Goal: Transaction & Acquisition: Purchase product/service

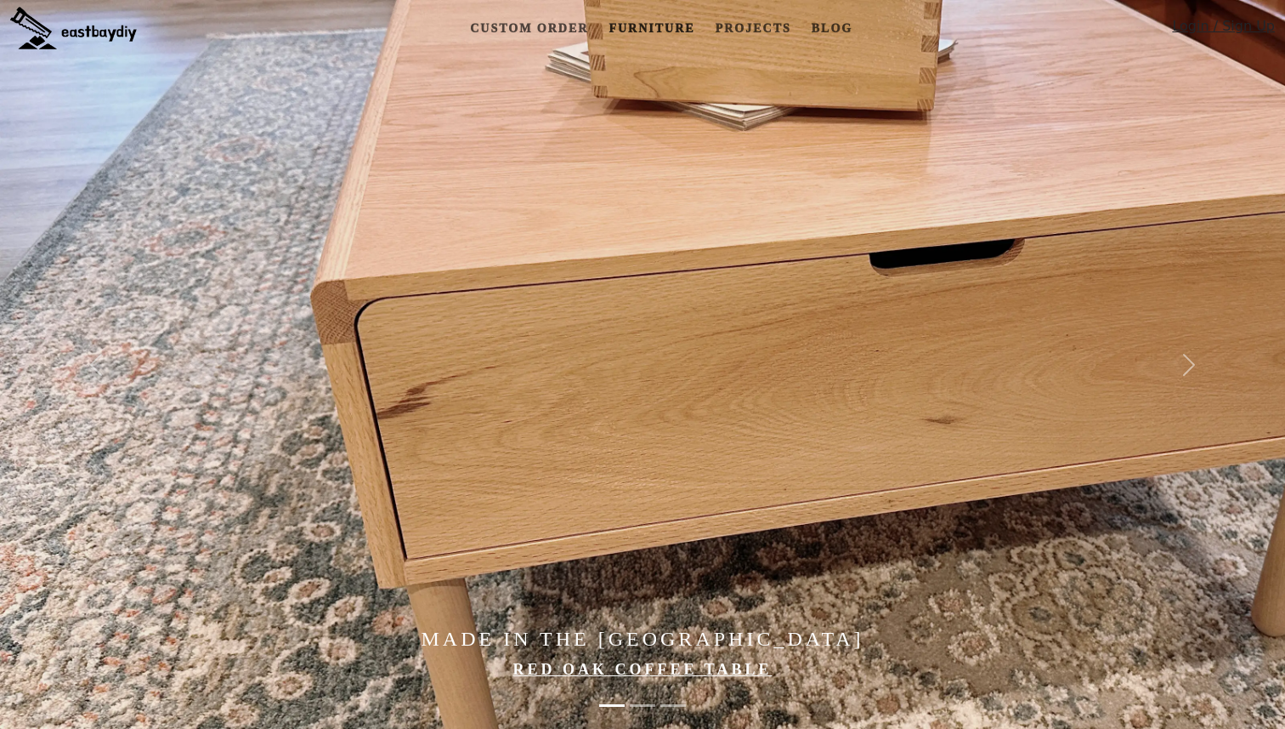
click at [659, 31] on link "Furniture" at bounding box center [651, 28] width 99 height 31
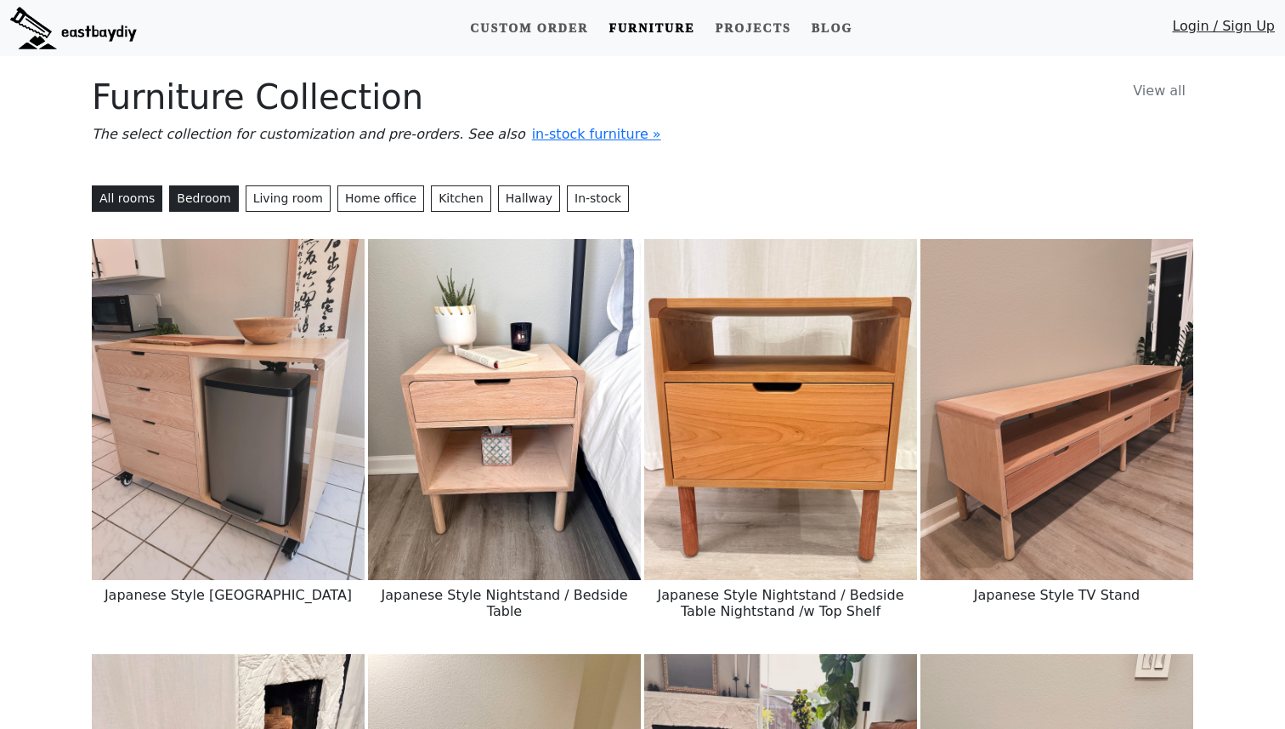
click at [211, 194] on button "Bedroom" at bounding box center [203, 198] width 69 height 26
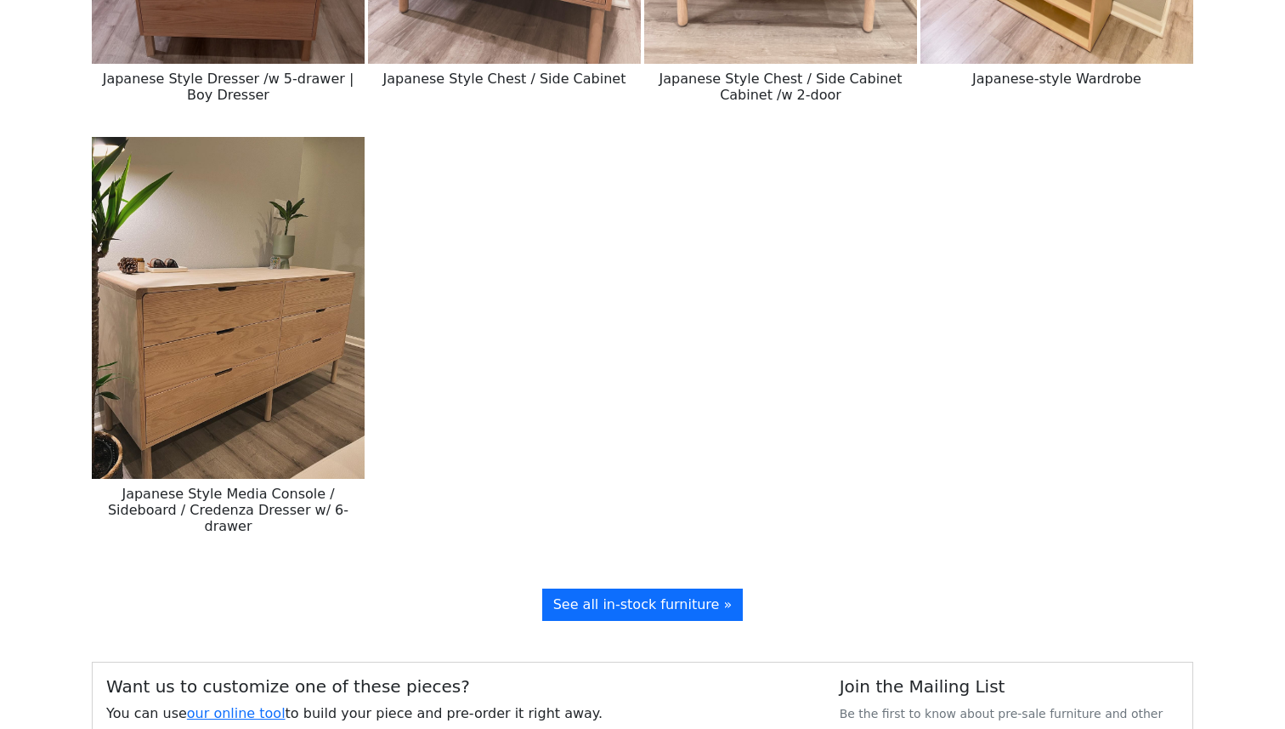
scroll to position [932, 0]
click at [257, 398] on img at bounding box center [228, 306] width 273 height 341
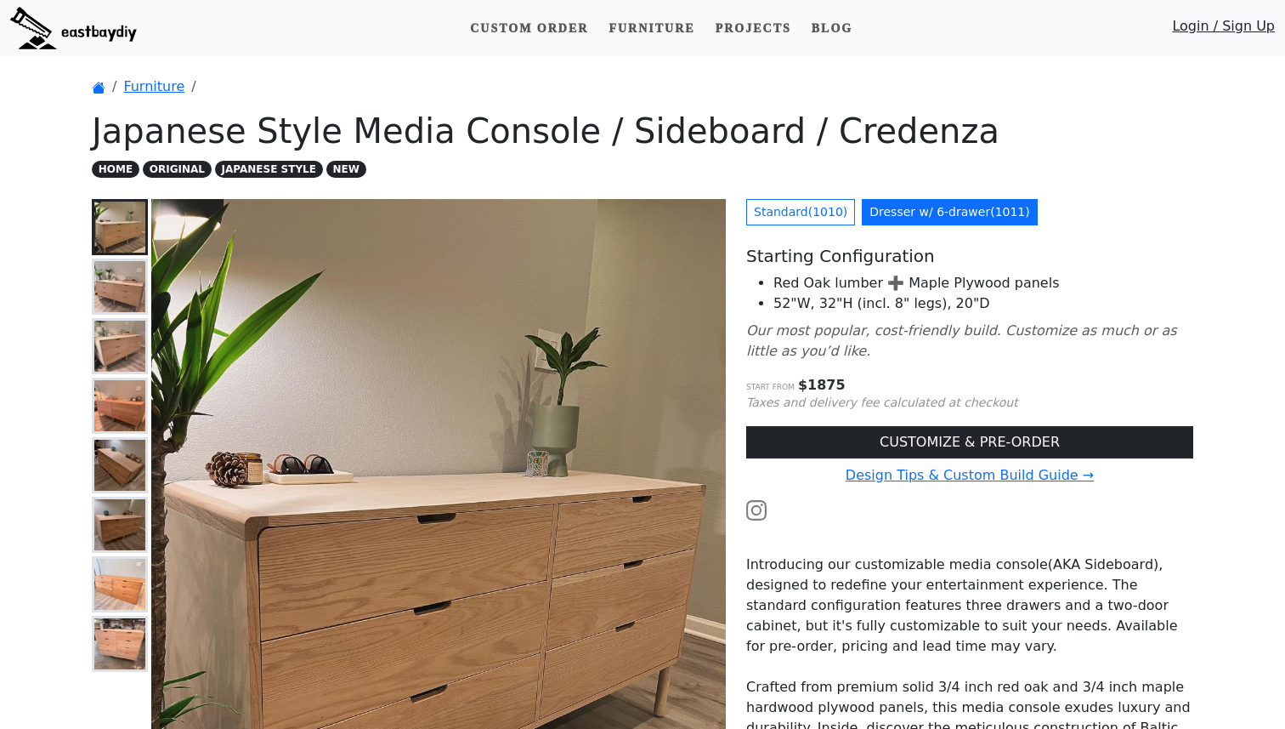
click at [99, 411] on img at bounding box center [119, 405] width 51 height 51
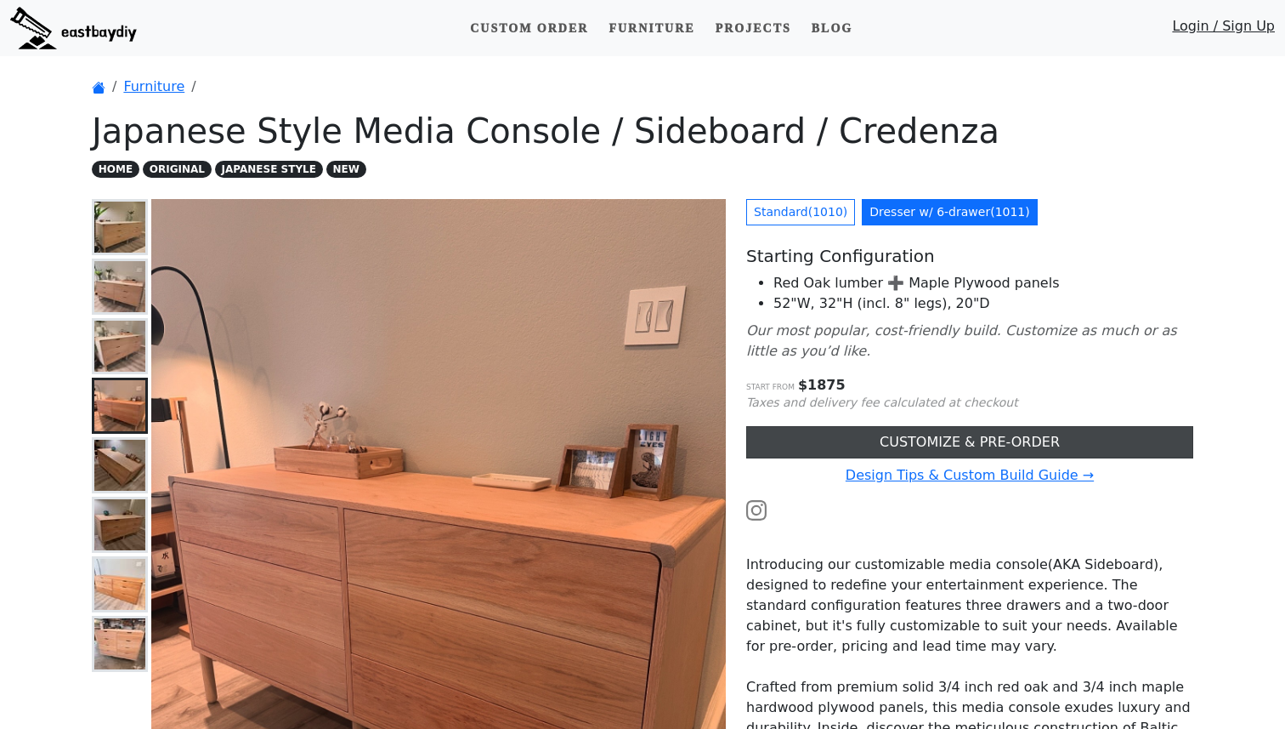
click at [866, 451] on link "CUSTOMIZE & PRE-ORDER" at bounding box center [969, 442] width 447 height 32
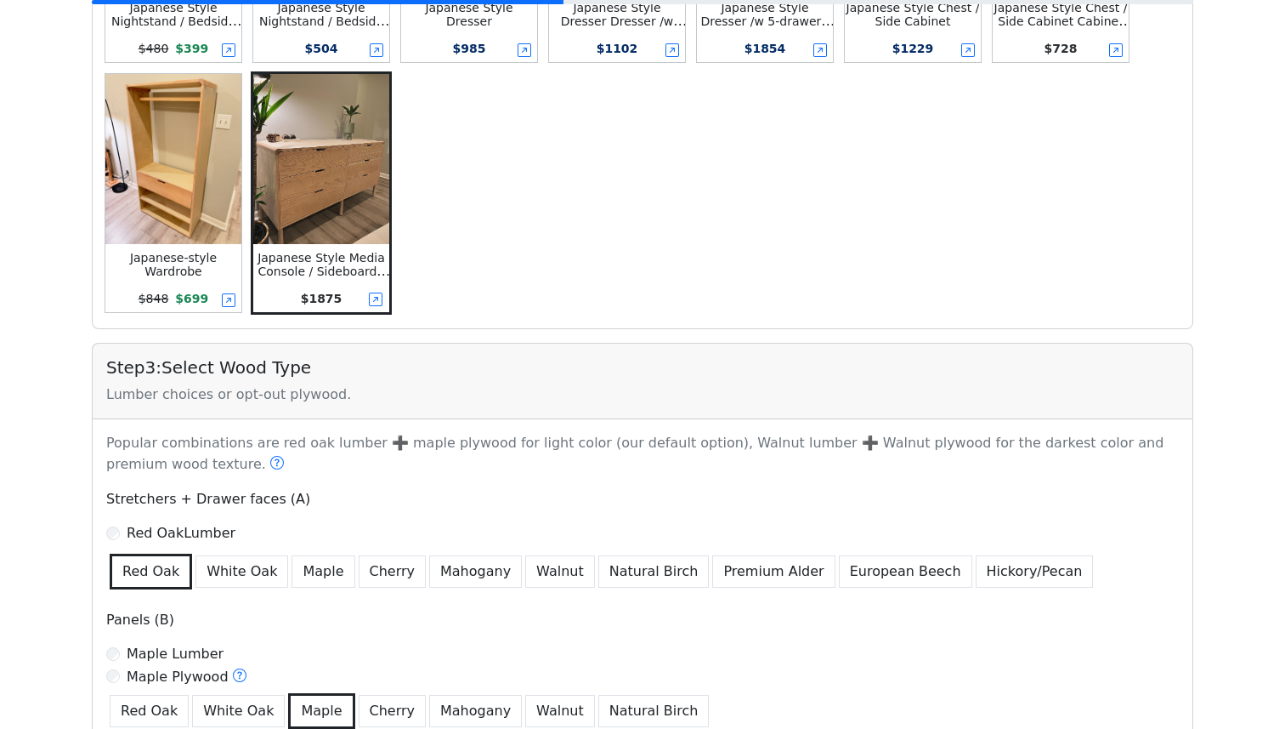
scroll to position [676, 0]
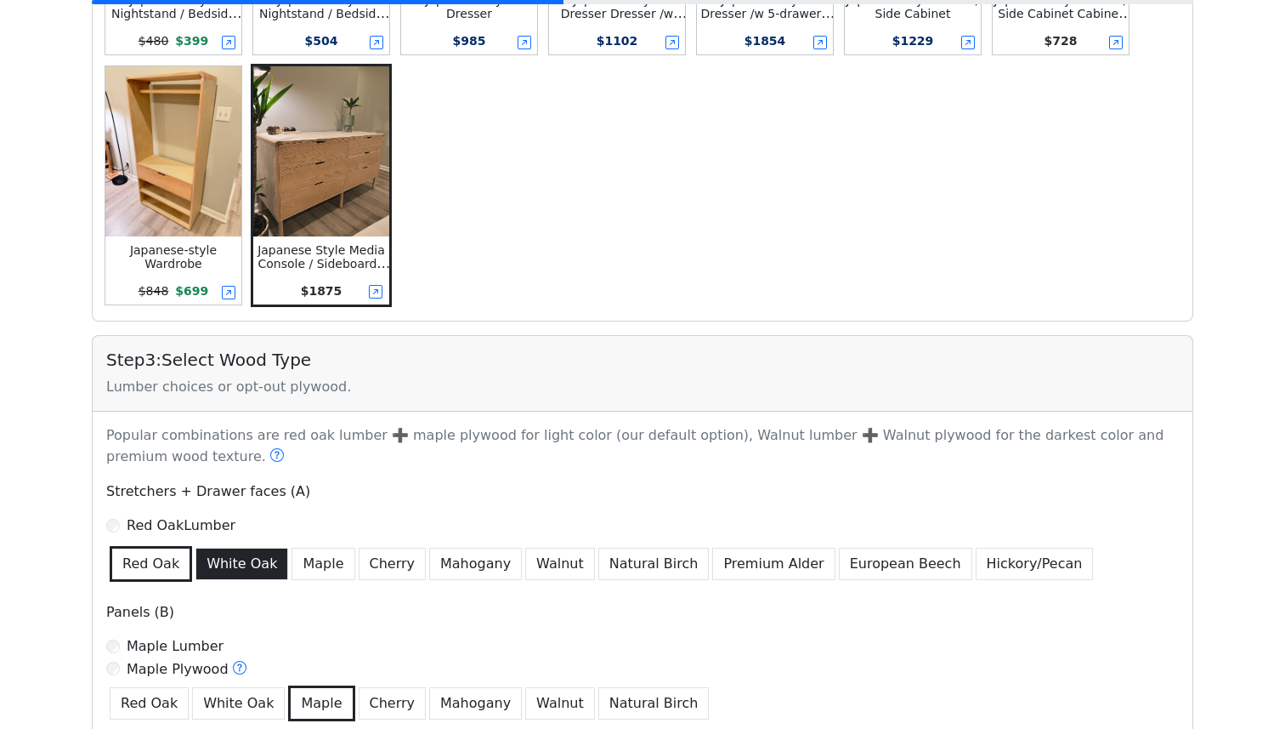
click at [234, 571] on button "White Oak" at bounding box center [242, 563] width 93 height 32
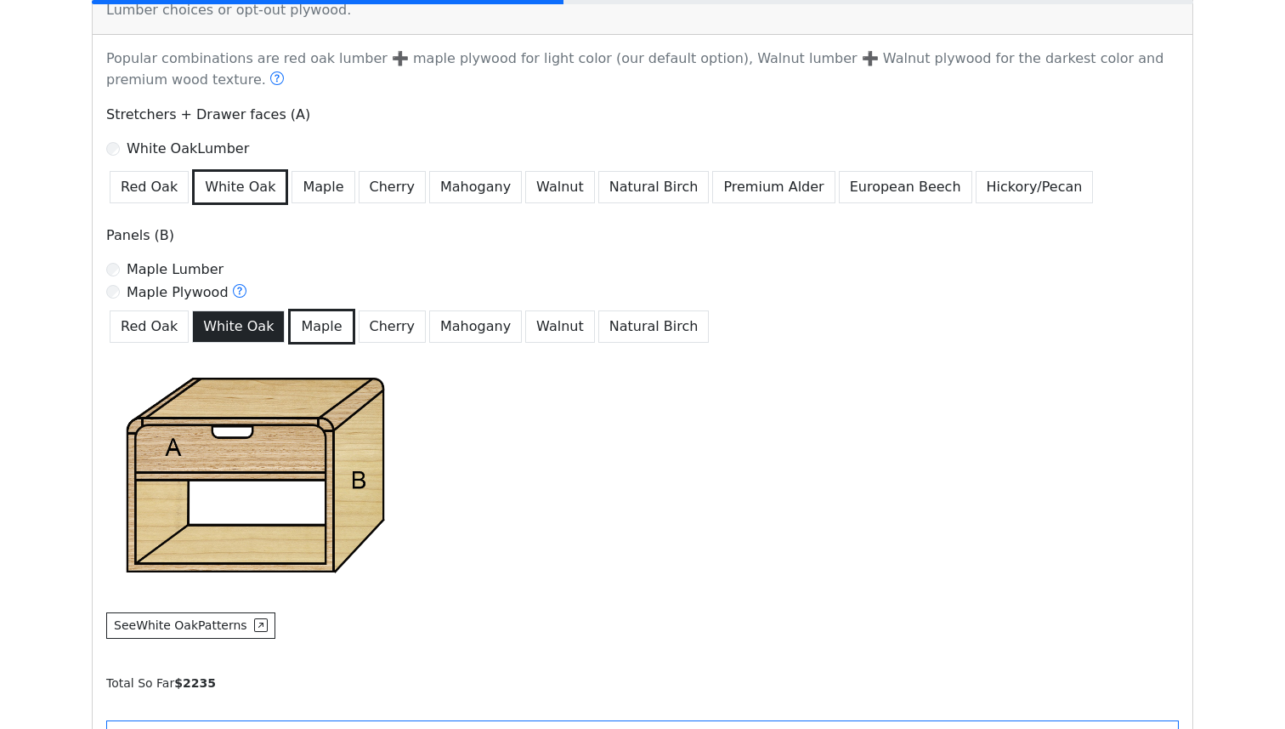
scroll to position [996, 0]
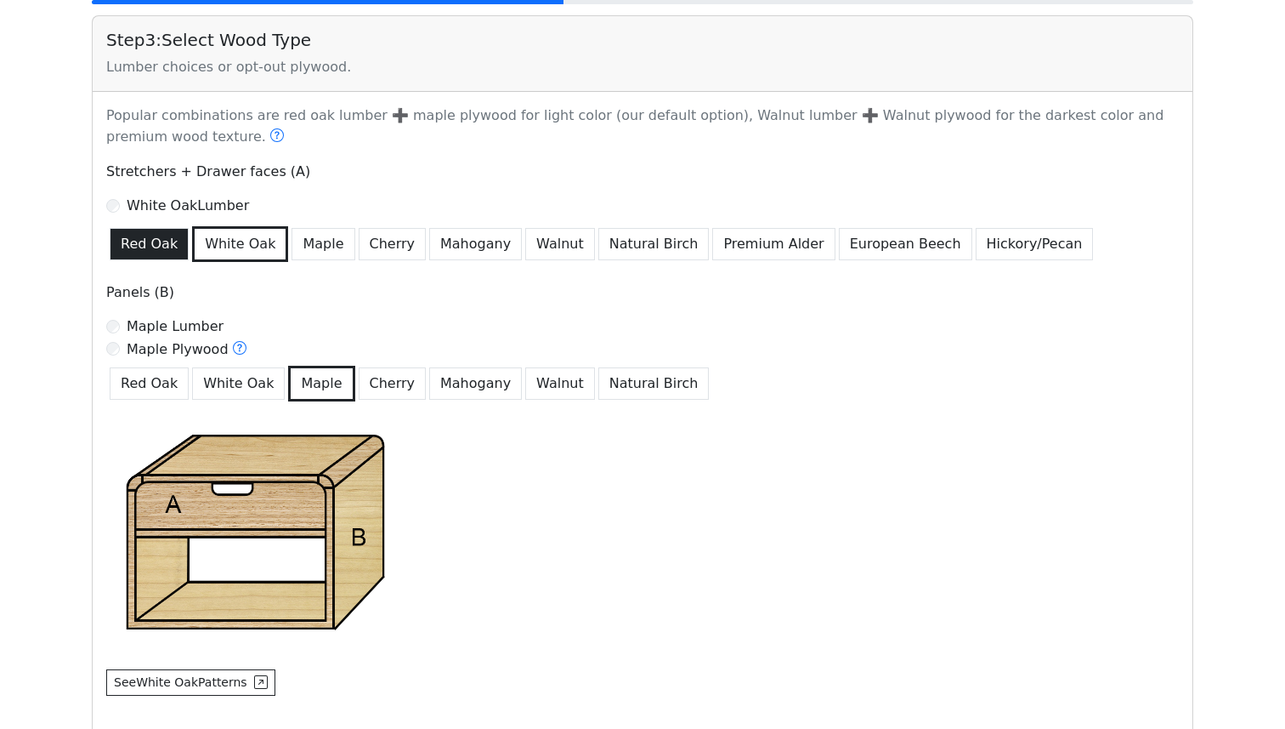
click at [133, 240] on button "Red Oak" at bounding box center [149, 244] width 79 height 32
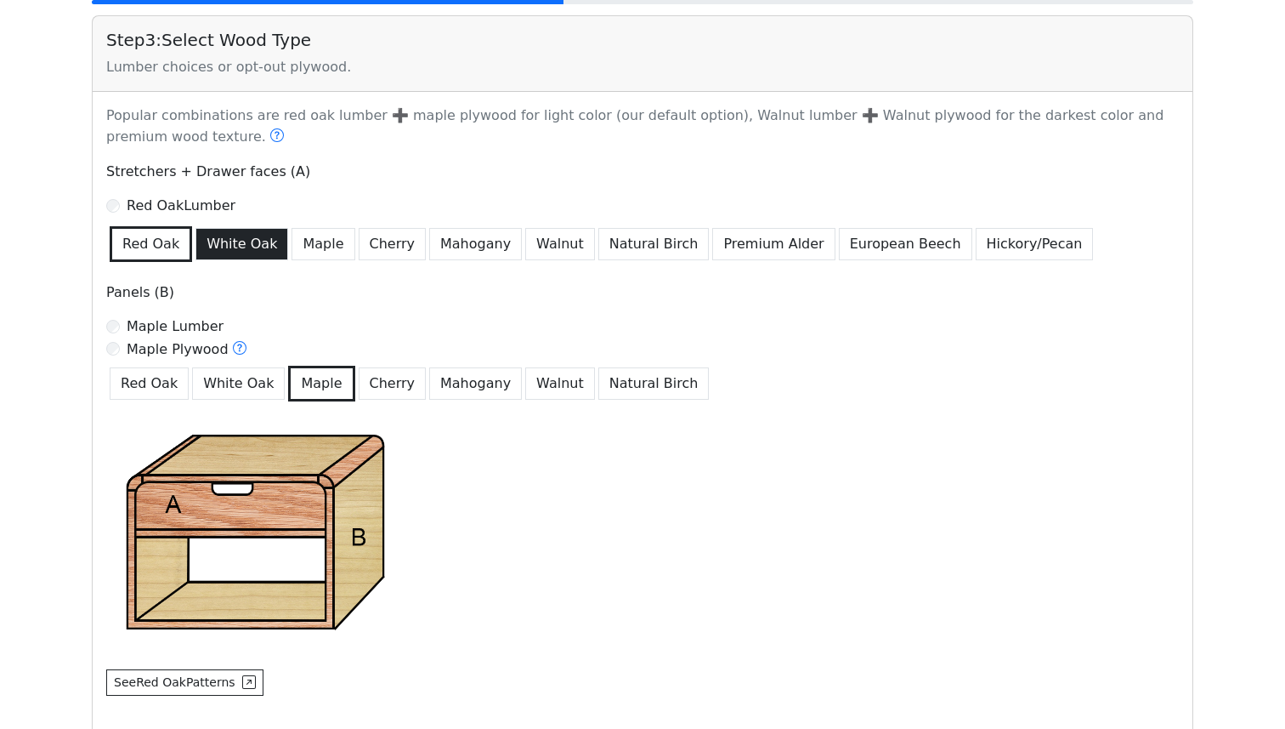
click at [212, 248] on button "White Oak" at bounding box center [242, 244] width 93 height 32
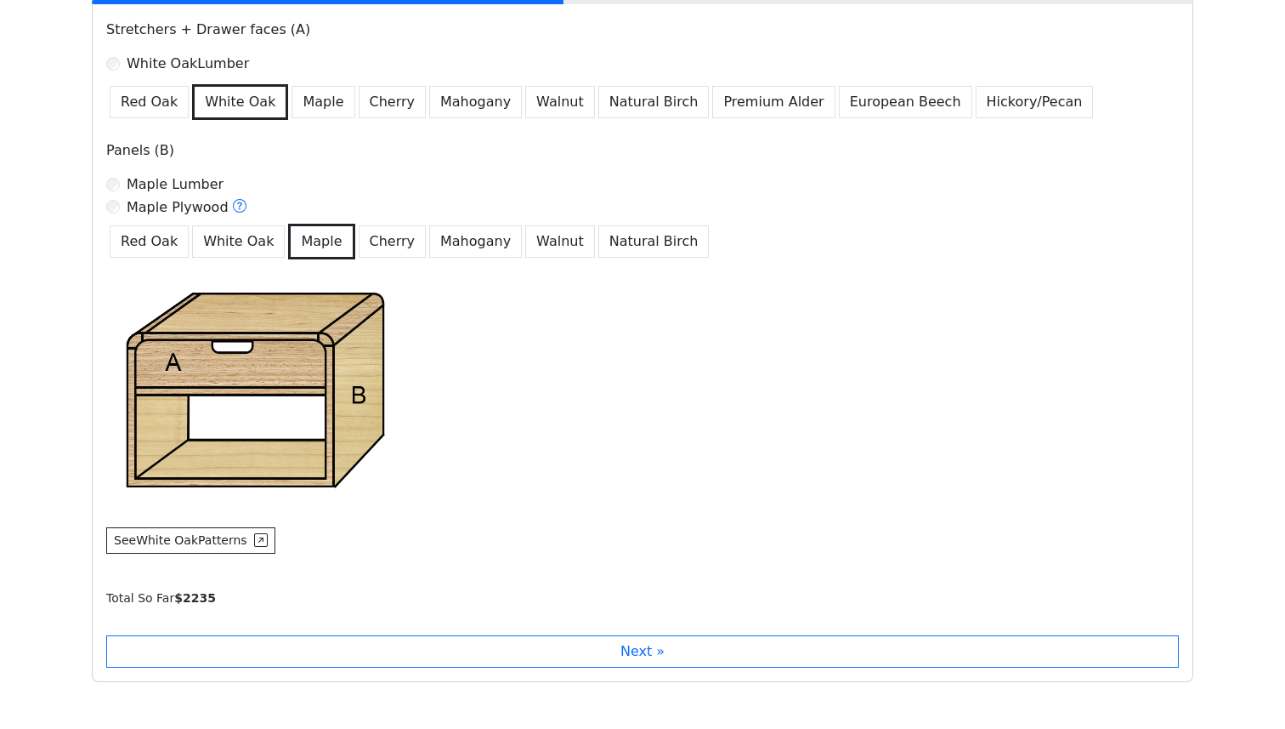
scroll to position [1138, 0]
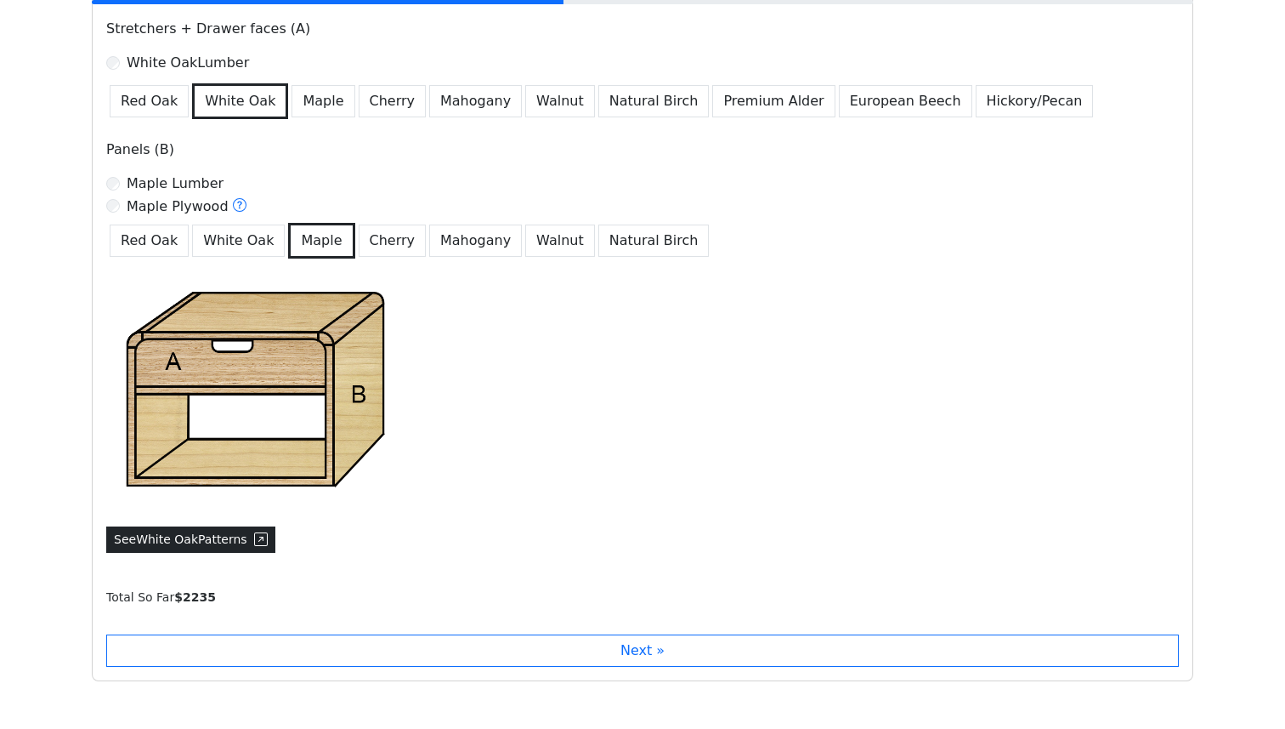
click at [234, 538] on button "See White Oak Patterns" at bounding box center [190, 539] width 169 height 26
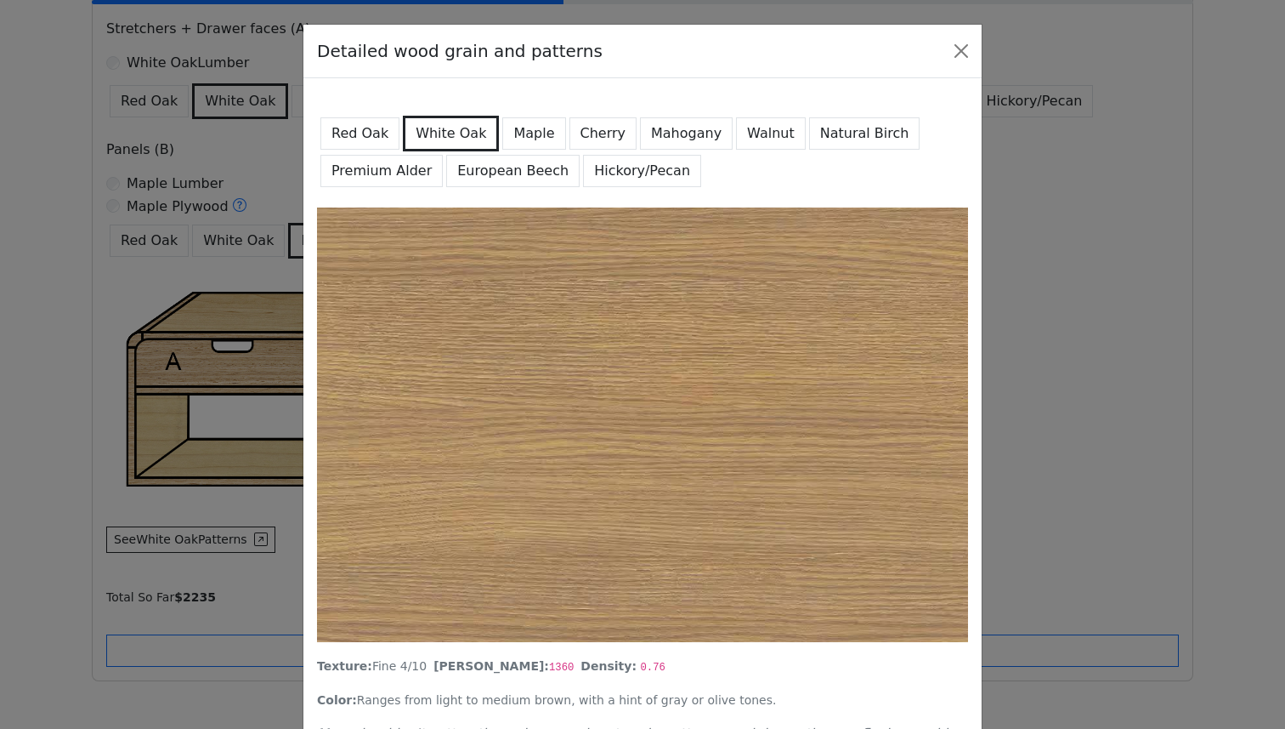
click at [361, 144] on button "Red Oak" at bounding box center [360, 133] width 79 height 32
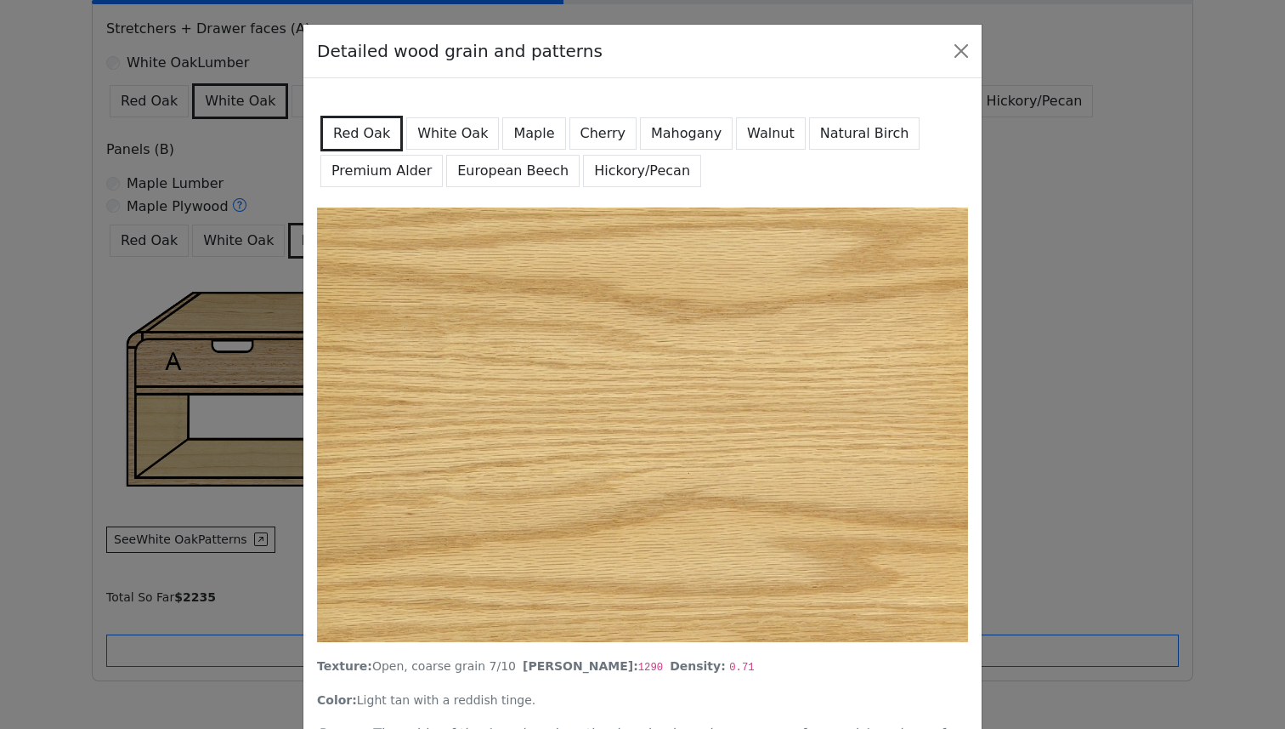
click at [456, 142] on button "White Oak" at bounding box center [452, 133] width 93 height 32
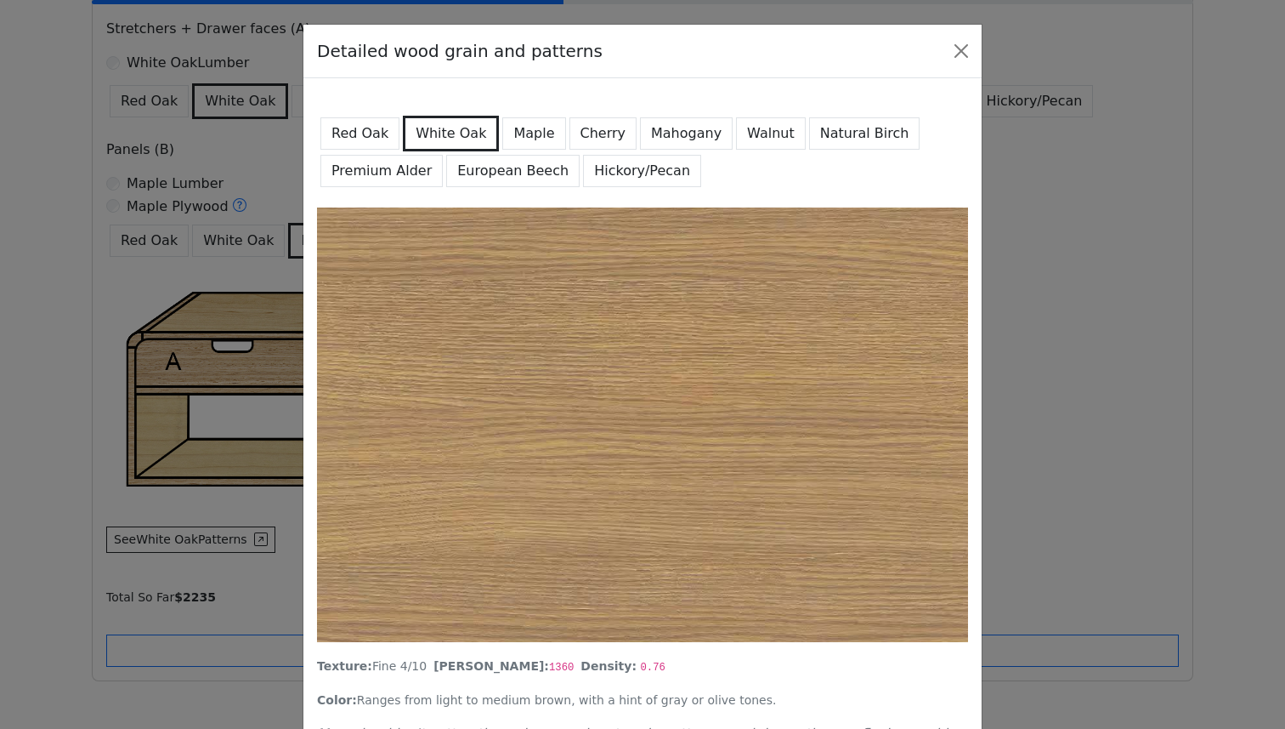
click at [516, 138] on button "Maple" at bounding box center [533, 133] width 63 height 32
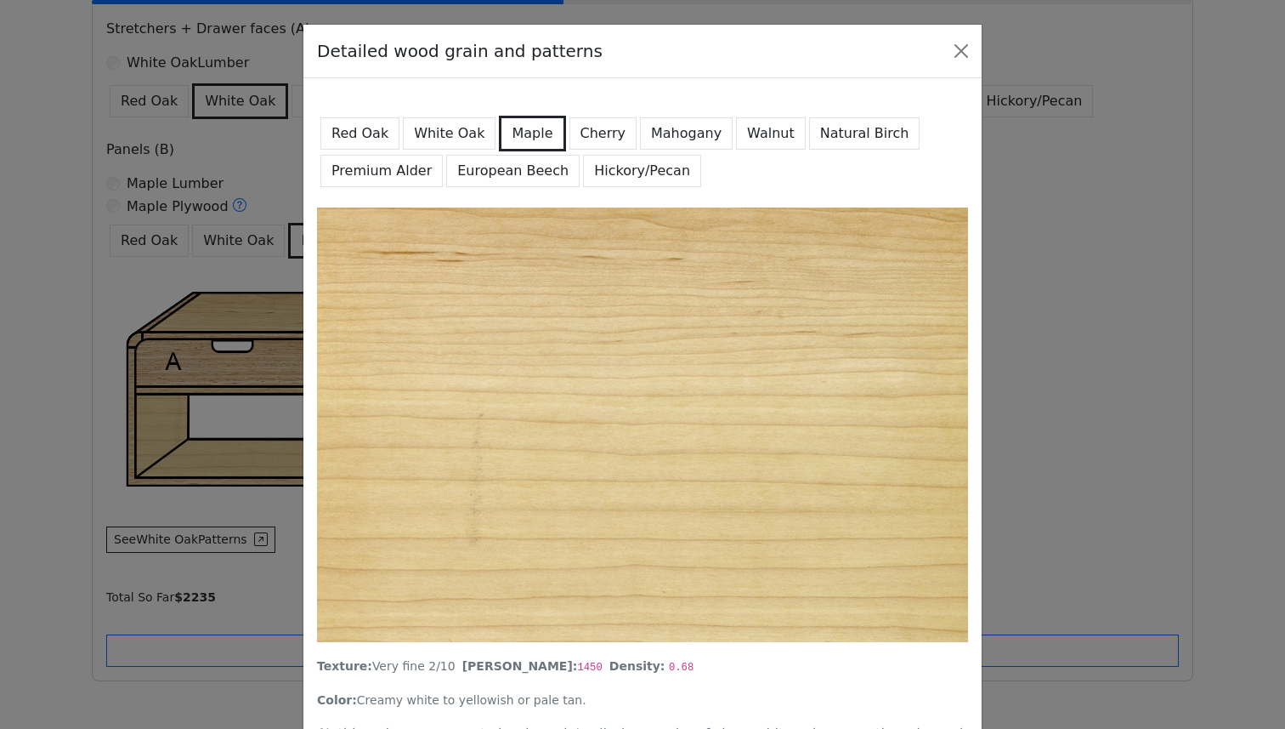
click at [584, 137] on button "Cherry" at bounding box center [604, 133] width 68 height 32
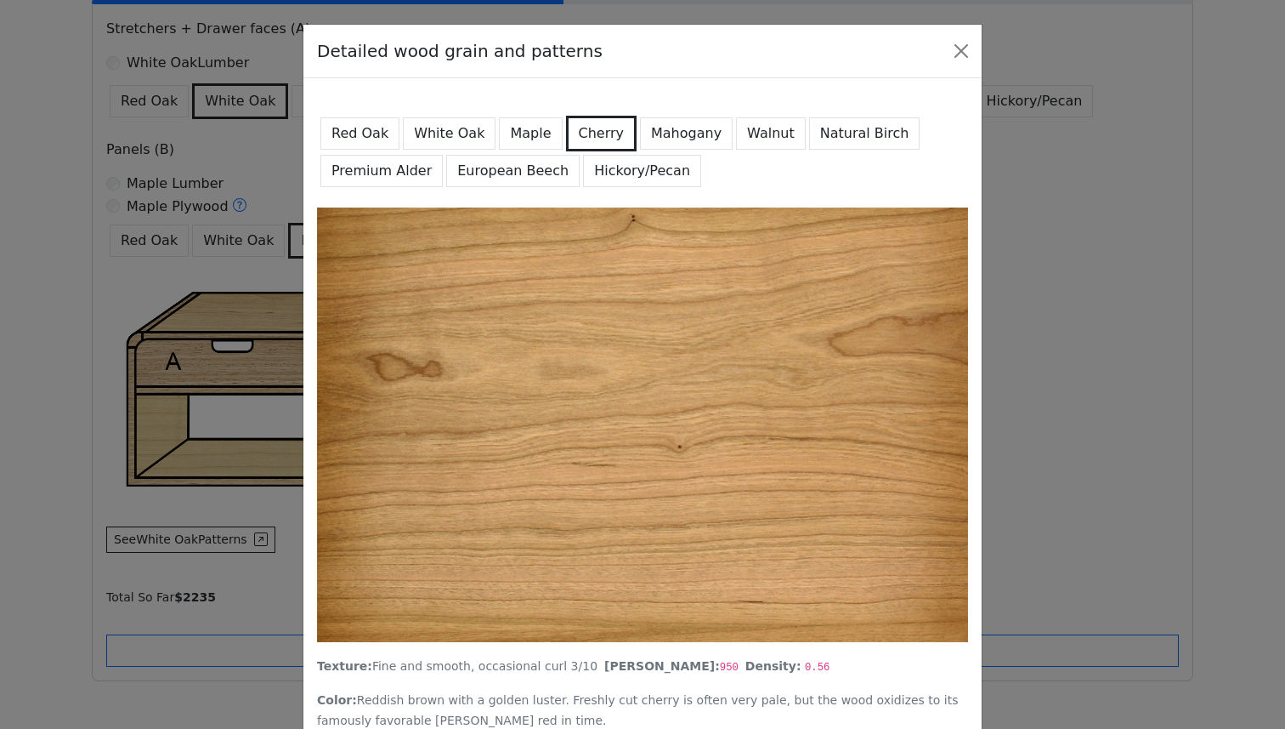
click at [662, 143] on button "Mahogany" at bounding box center [686, 133] width 93 height 32
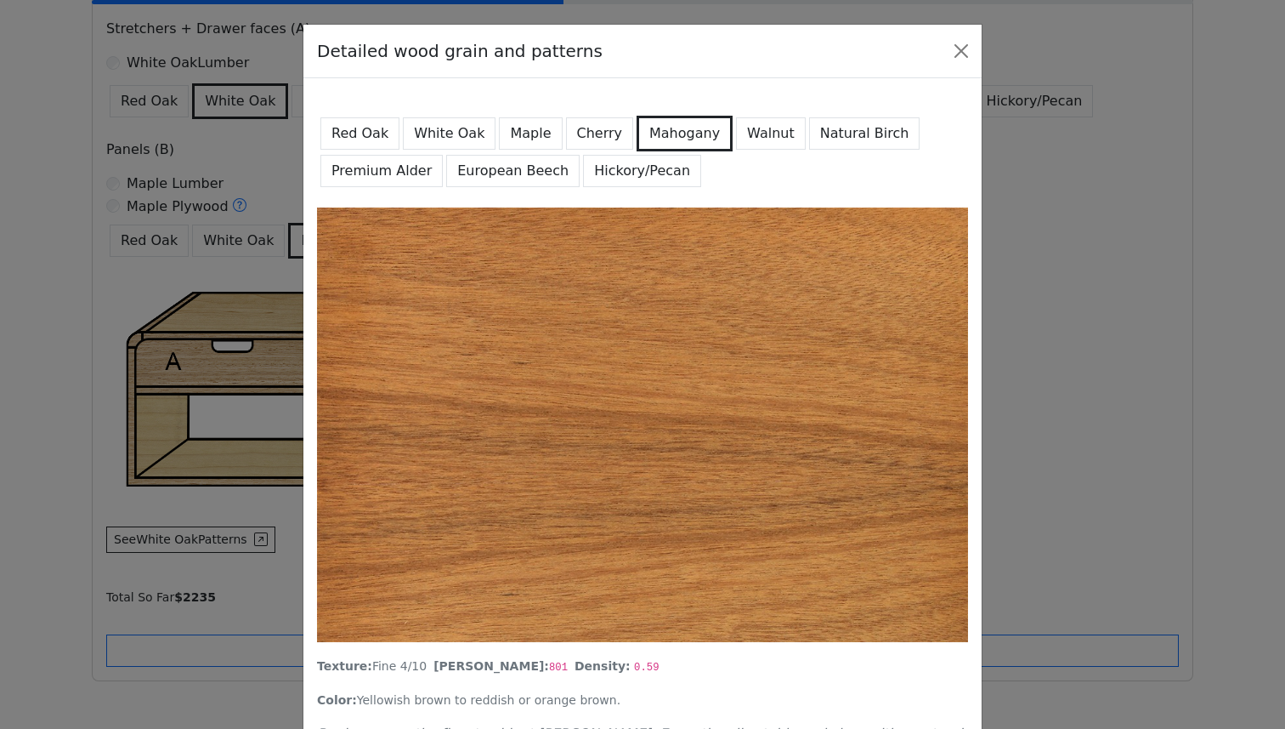
click at [809, 139] on button "Natural Birch" at bounding box center [864, 133] width 111 height 32
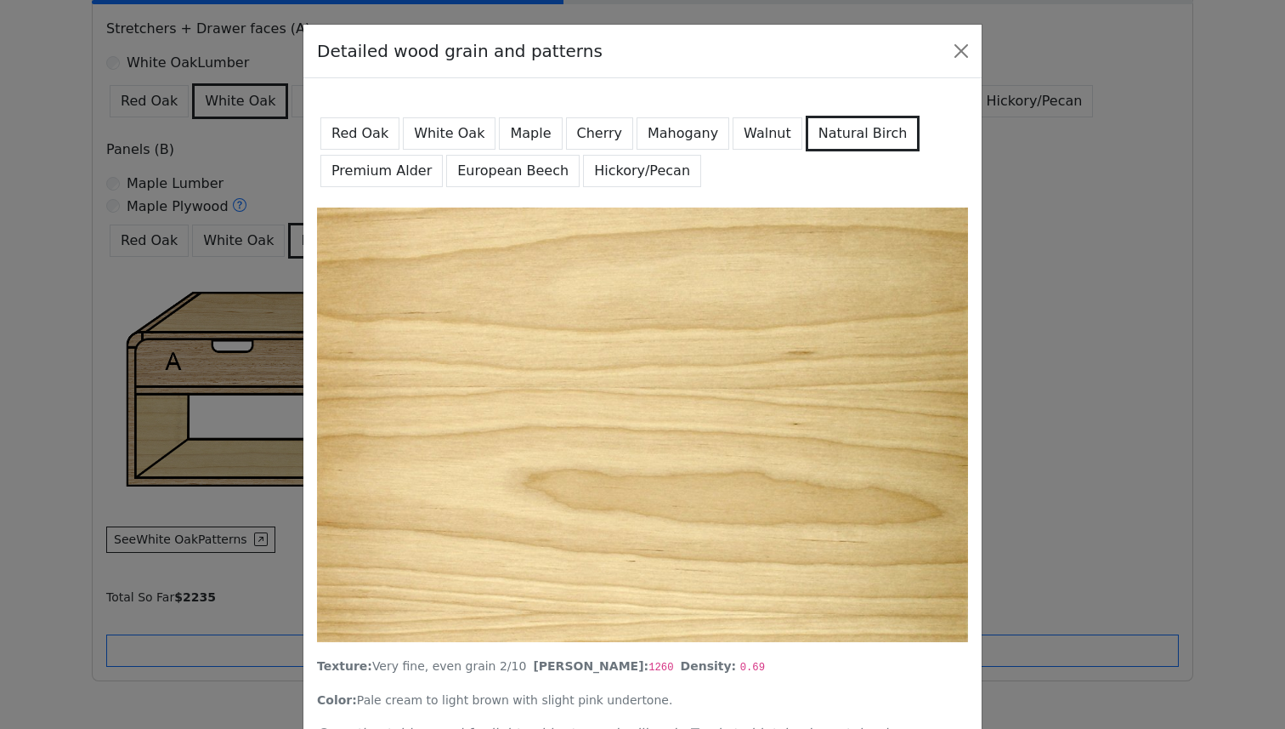
click at [401, 167] on button "Premium Alder" at bounding box center [382, 171] width 122 height 32
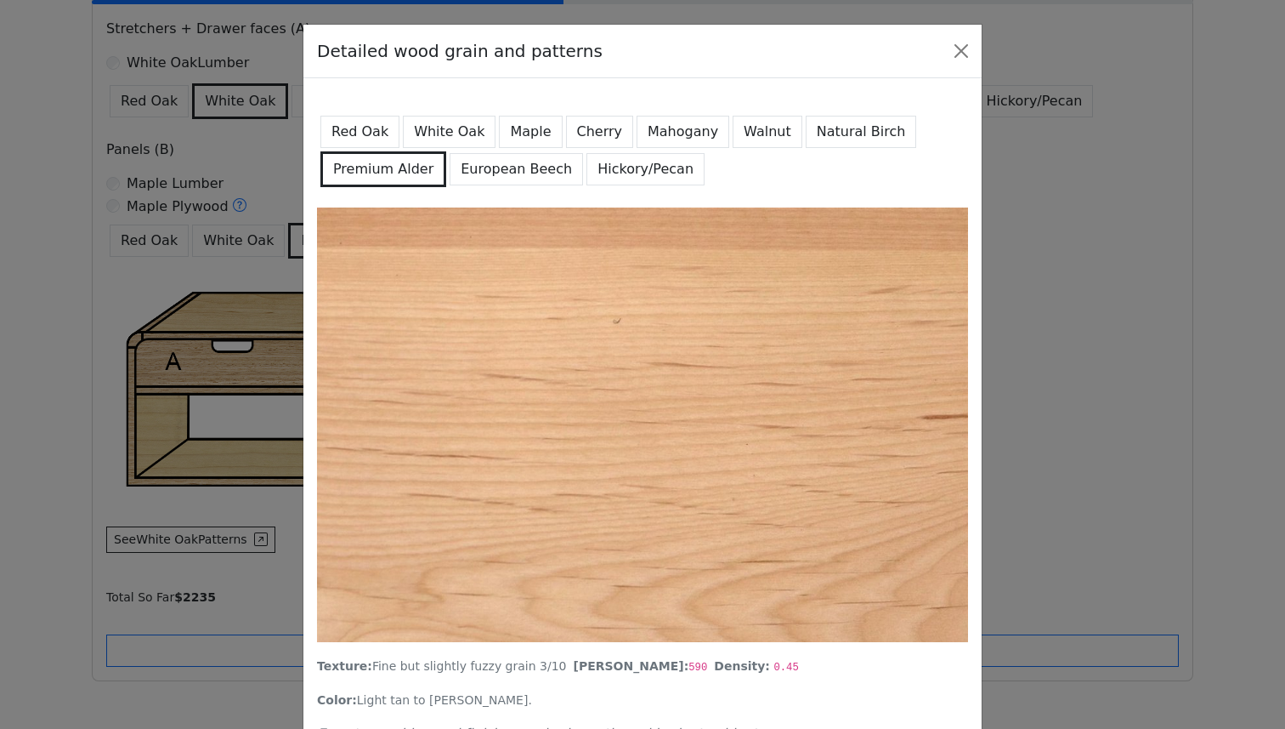
click at [536, 173] on button "European Beech" at bounding box center [516, 169] width 133 height 32
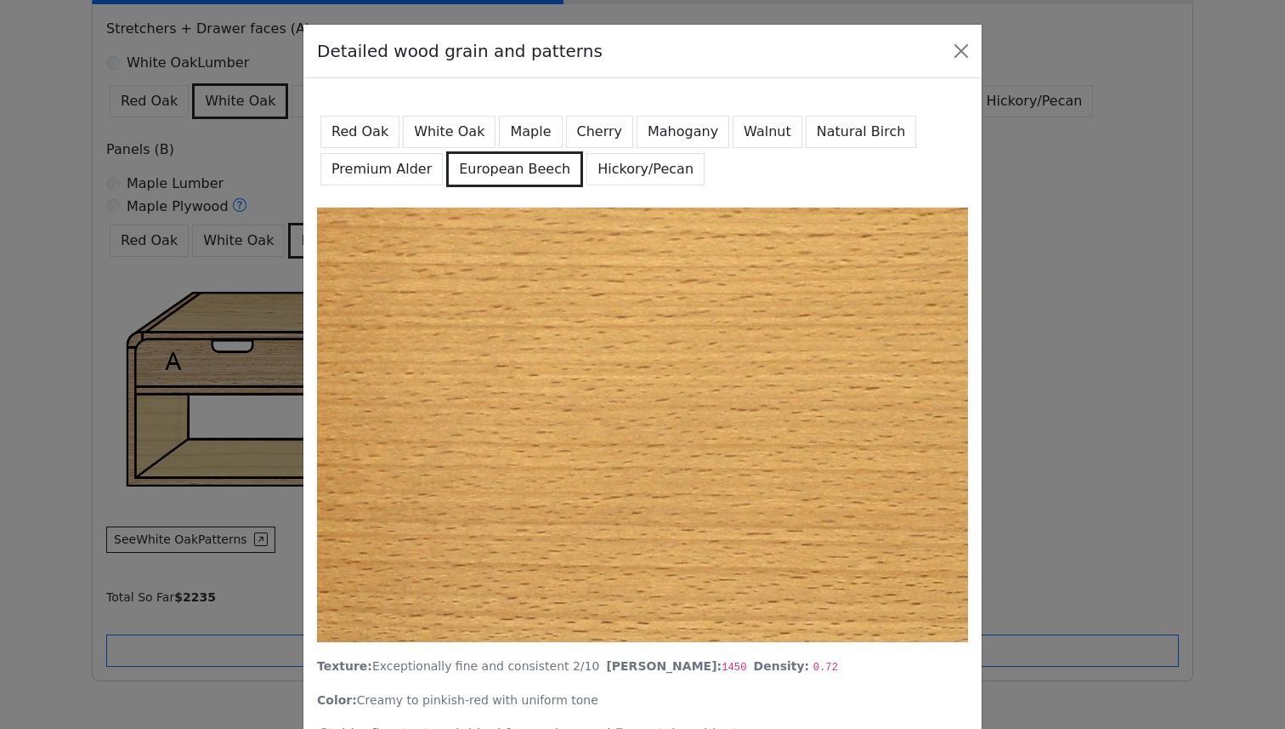
click at [616, 175] on button "Hickory/Pecan" at bounding box center [646, 169] width 118 height 32
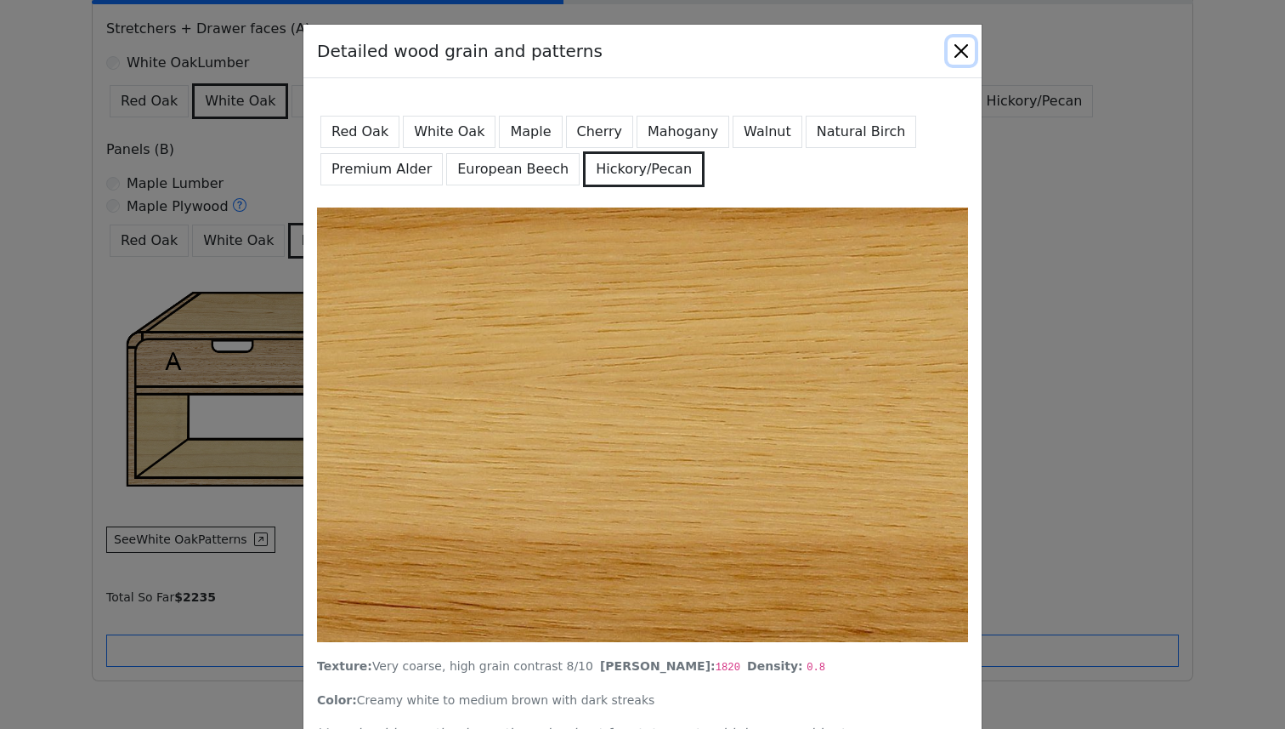
click at [956, 51] on button "Close" at bounding box center [961, 50] width 27 height 27
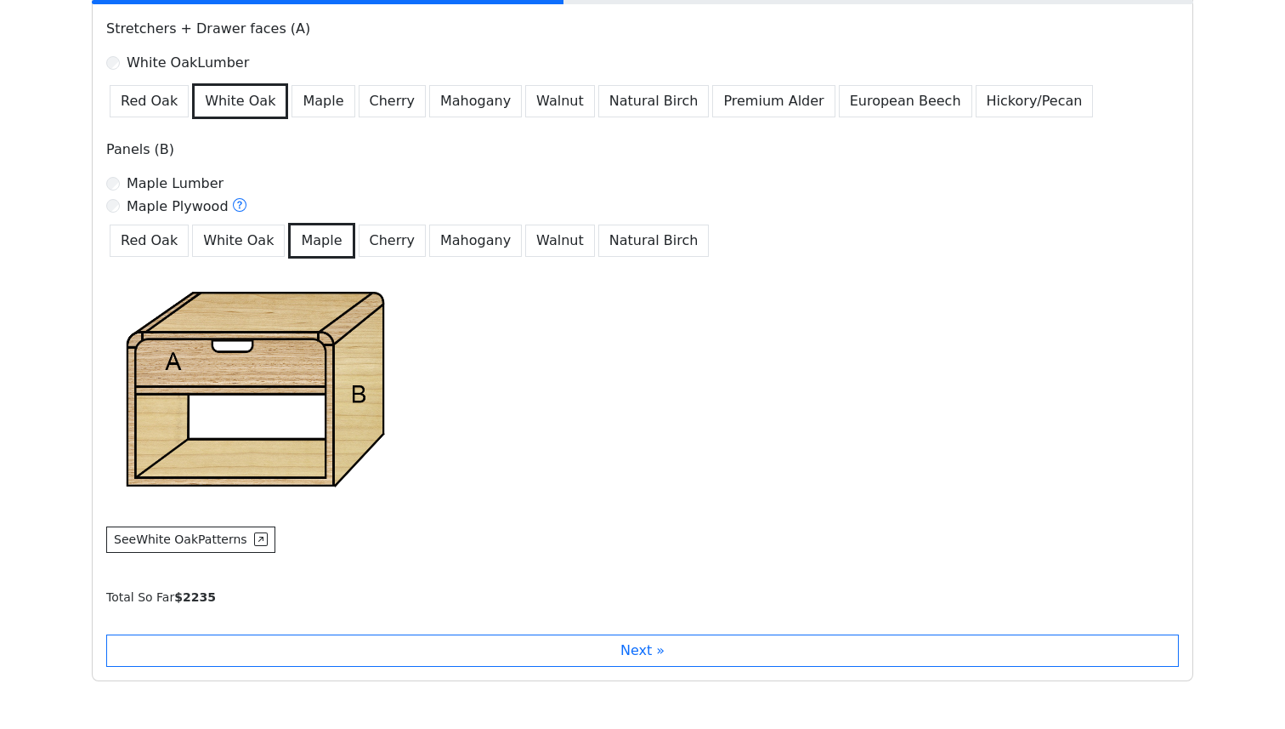
click at [968, 118] on div "Red Oak White Oak Maple Cherry Mahogany Walnut Natural Birch Premium Alder Euro…" at bounding box center [642, 99] width 1073 height 39
click at [976, 113] on button "Hickory/Pecan" at bounding box center [1035, 101] width 118 height 32
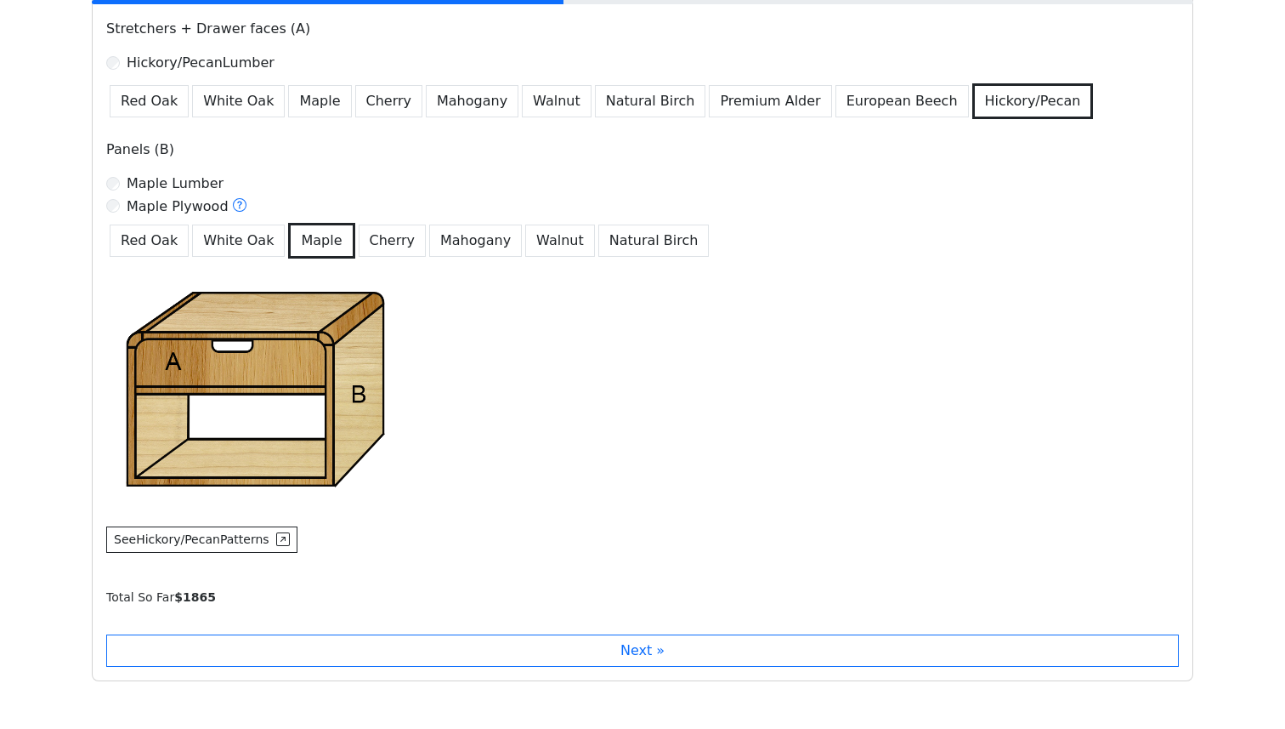
scroll to position [1146, 0]
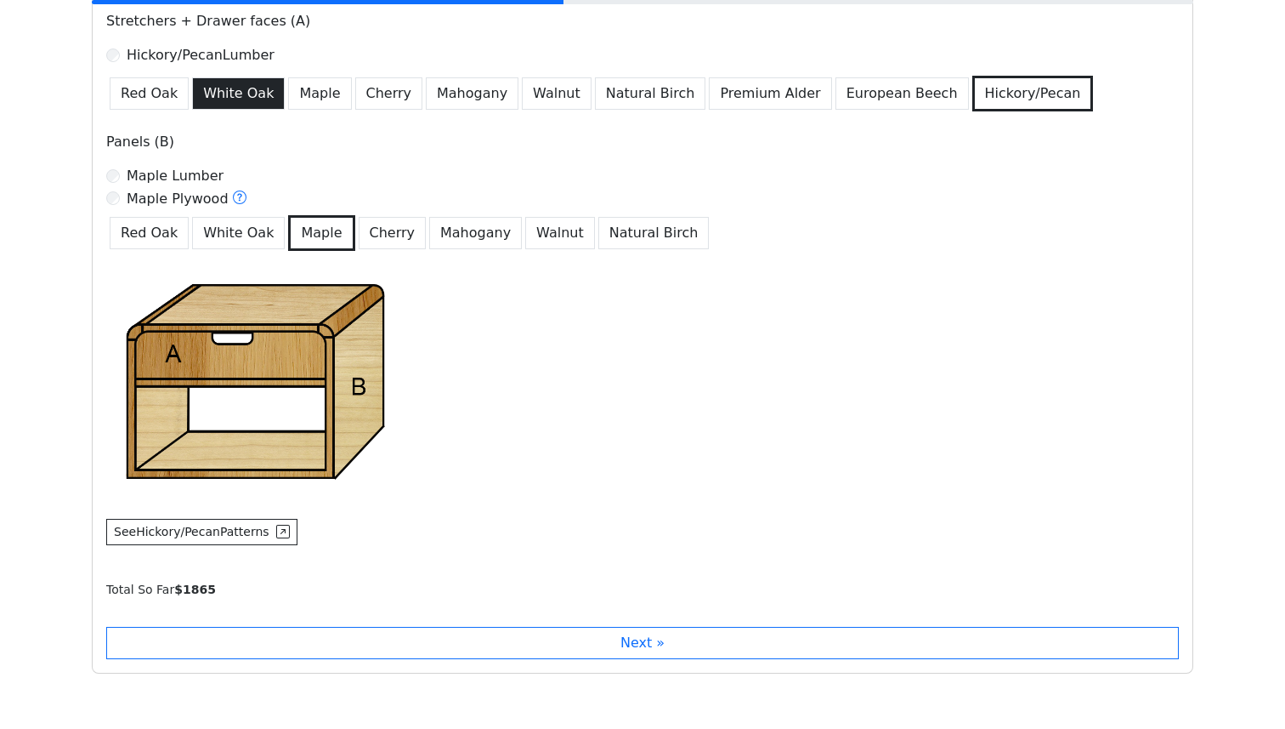
click at [211, 97] on button "White Oak" at bounding box center [238, 93] width 93 height 32
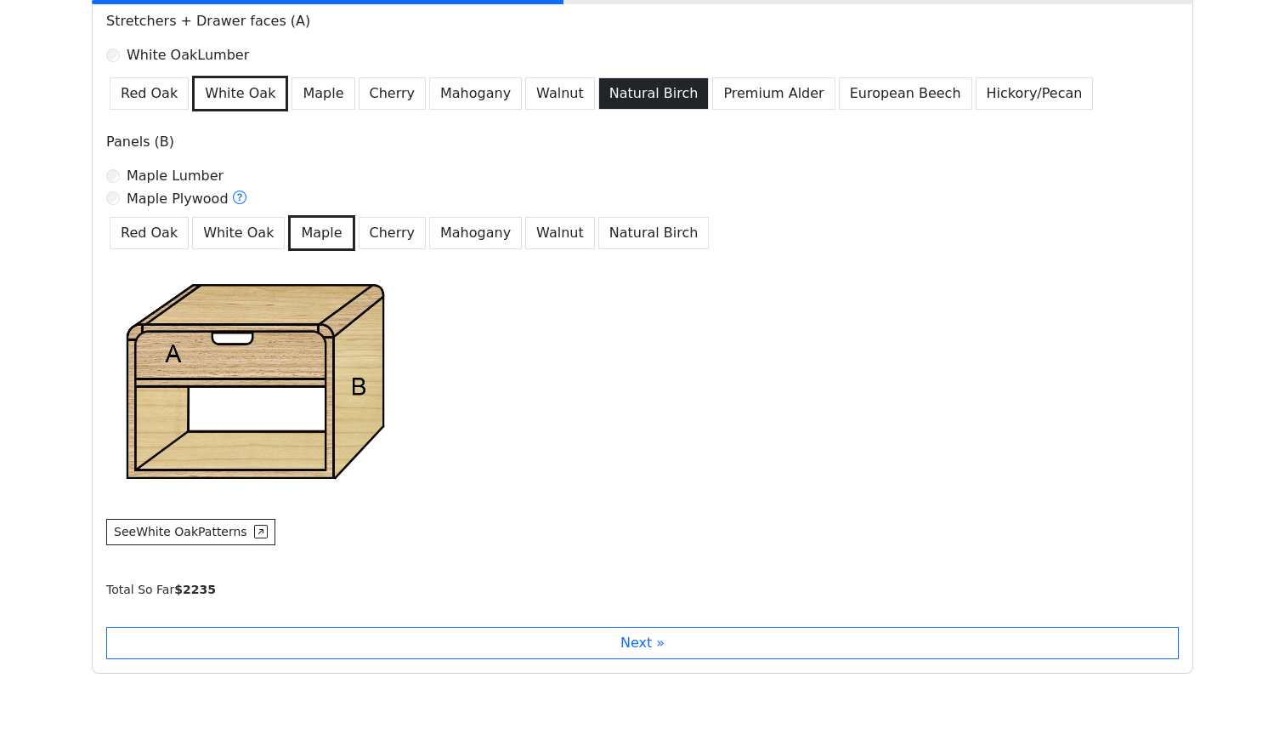
click at [647, 109] on button "Natural Birch" at bounding box center [654, 93] width 111 height 32
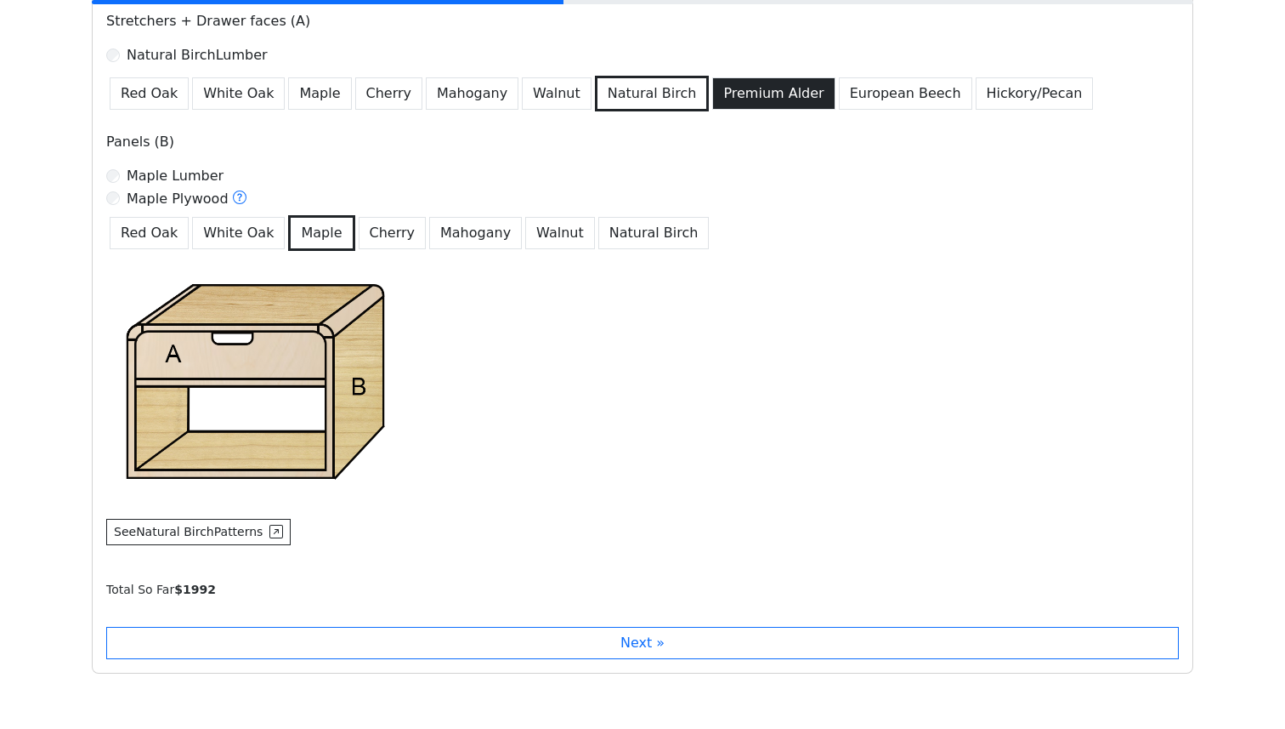
click at [717, 98] on button "Premium Alder" at bounding box center [773, 93] width 122 height 32
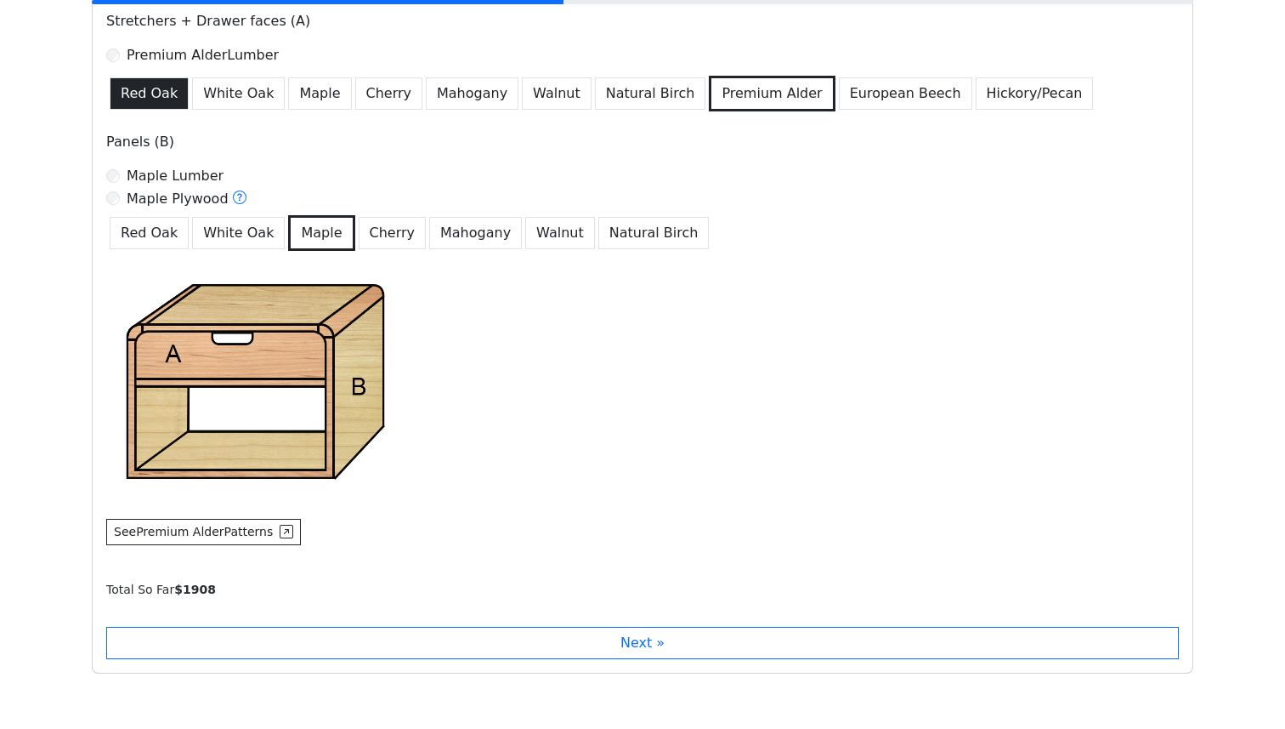
click at [163, 86] on button "Red Oak" at bounding box center [149, 93] width 79 height 32
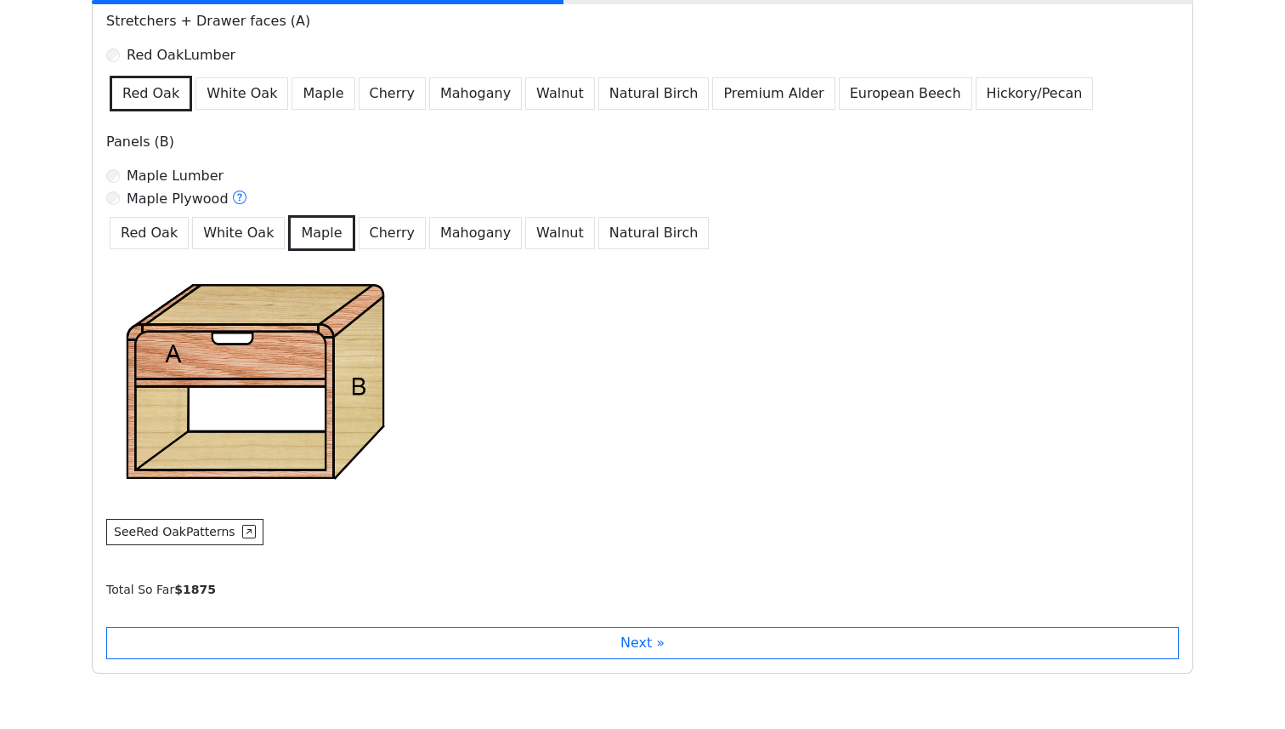
click at [195, 113] on div "Stretchers + Drawer faces (A) Red Oak Lumber Red Oak White Oak Maple Cherry Mah…" at bounding box center [642, 281] width 1093 height 541
click at [202, 94] on button "White Oak" at bounding box center [242, 93] width 93 height 32
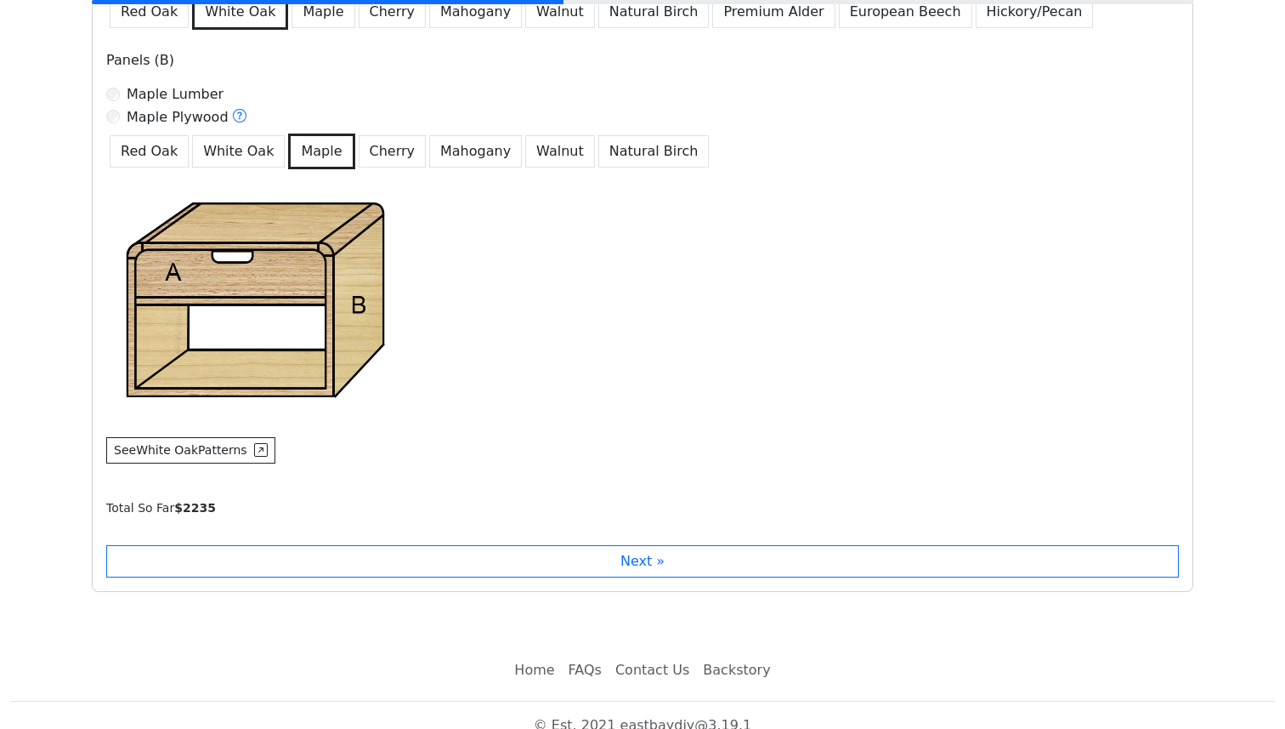
scroll to position [1249, 0]
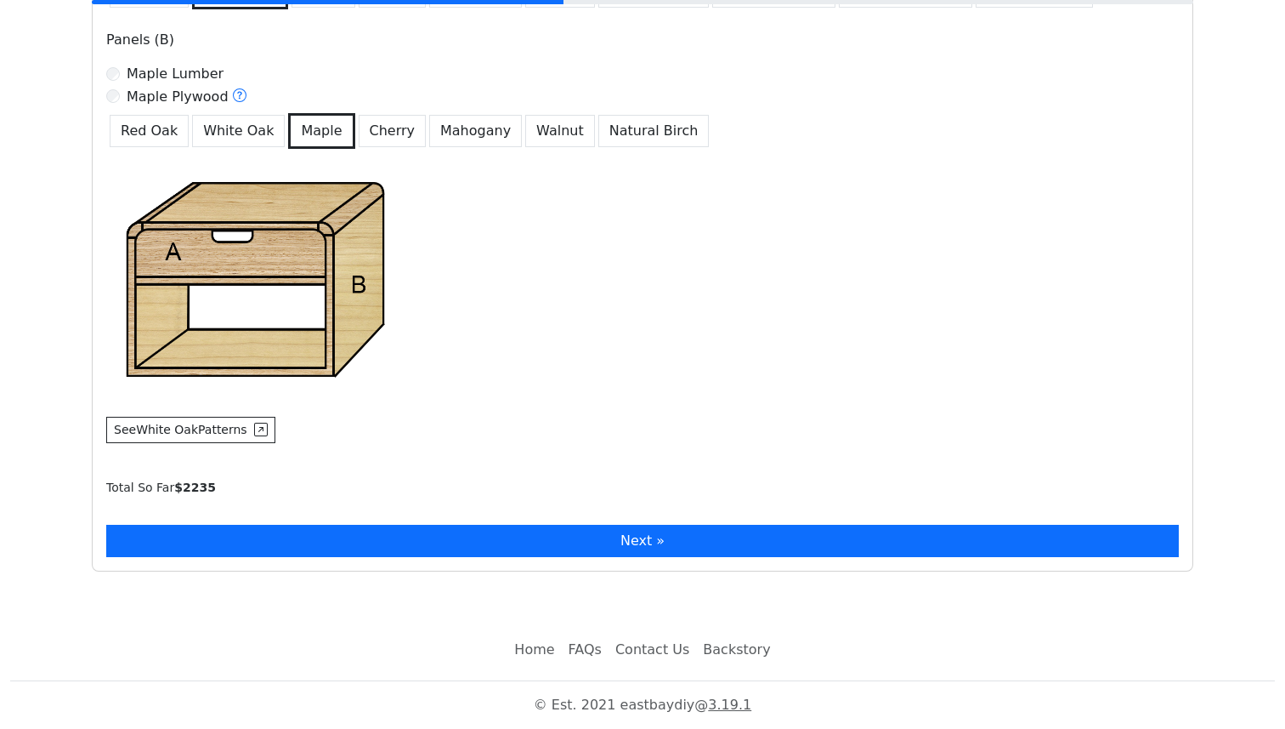
click at [273, 535] on button "Next »" at bounding box center [642, 541] width 1073 height 32
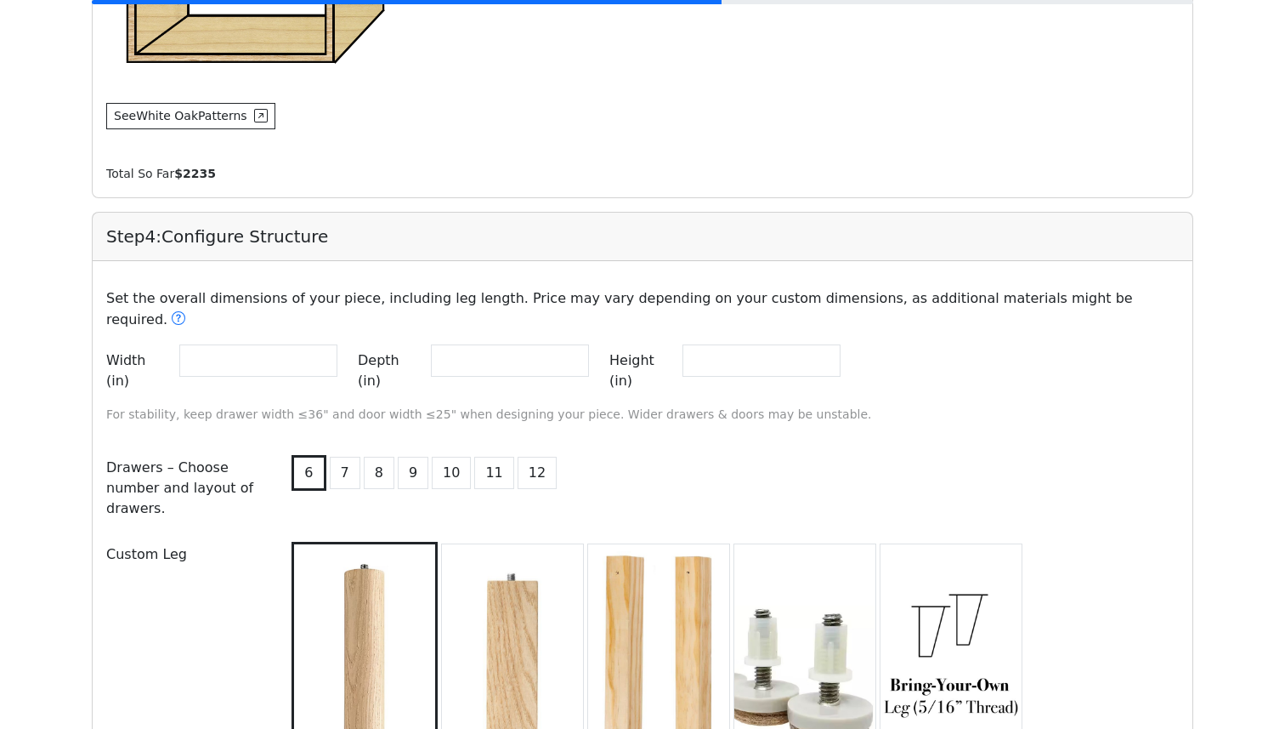
scroll to position [1563, 0]
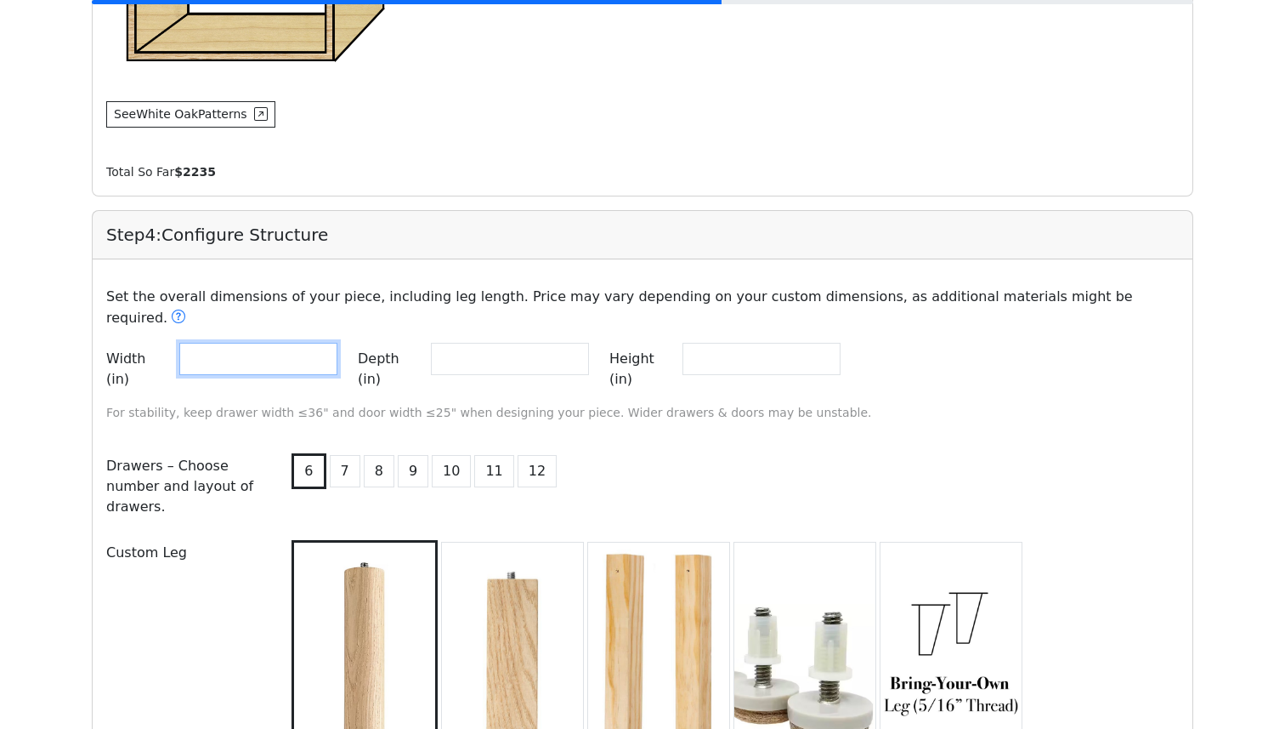
click at [285, 343] on input "**" at bounding box center [258, 359] width 158 height 32
click at [332, 343] on input "**" at bounding box center [258, 359] width 158 height 32
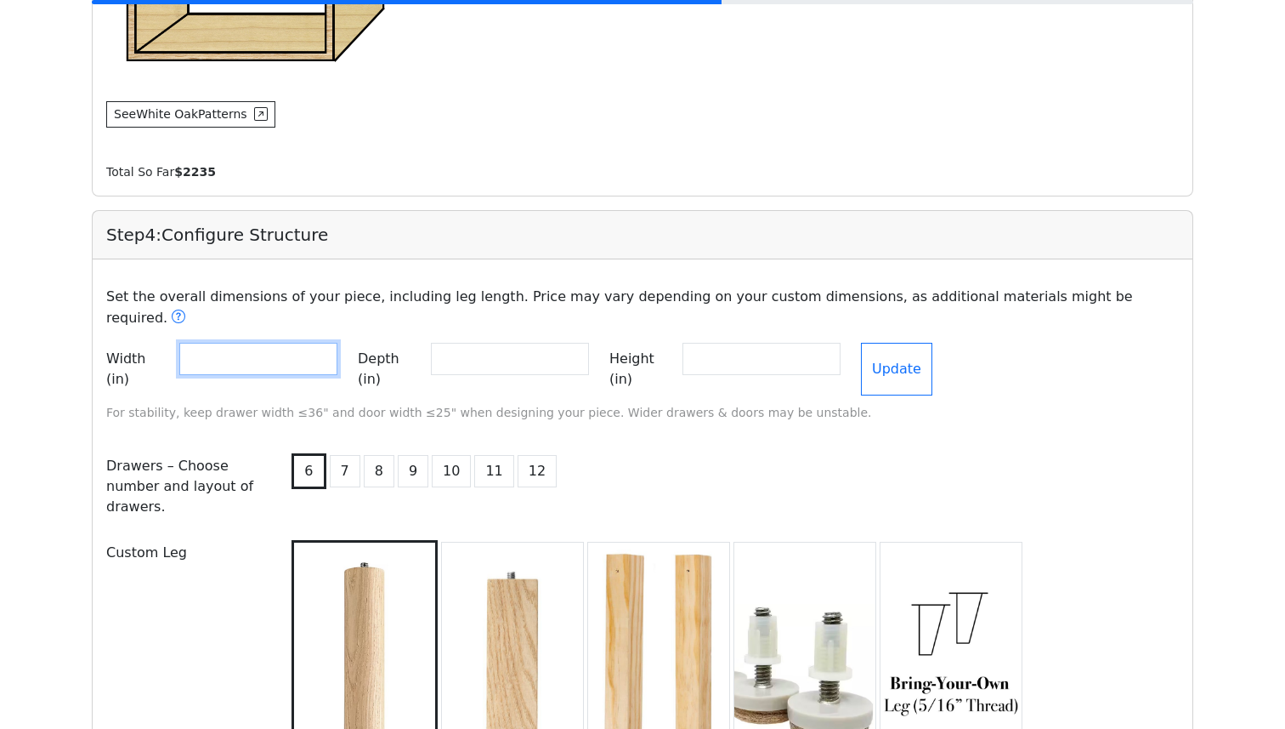
click at [332, 343] on input "**" at bounding box center [258, 359] width 158 height 32
type input "**"
click at [332, 343] on input "**" at bounding box center [258, 359] width 158 height 32
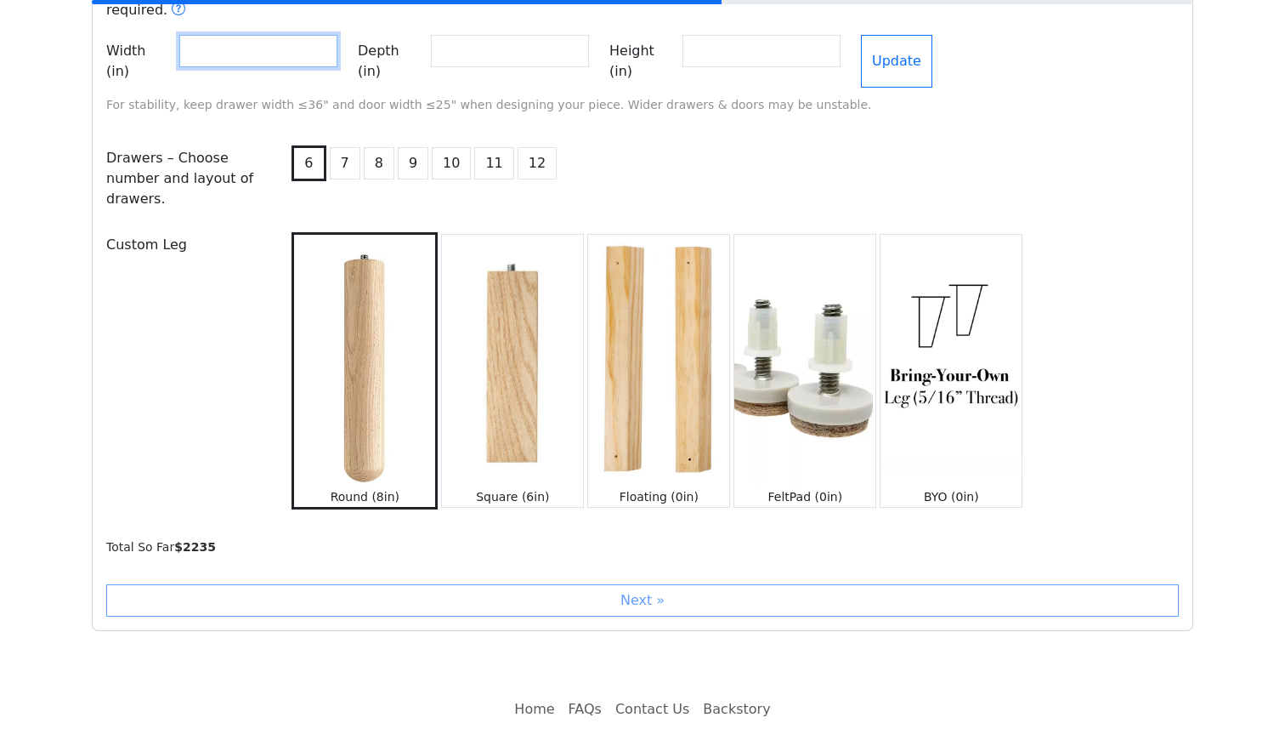
scroll to position [1864, 0]
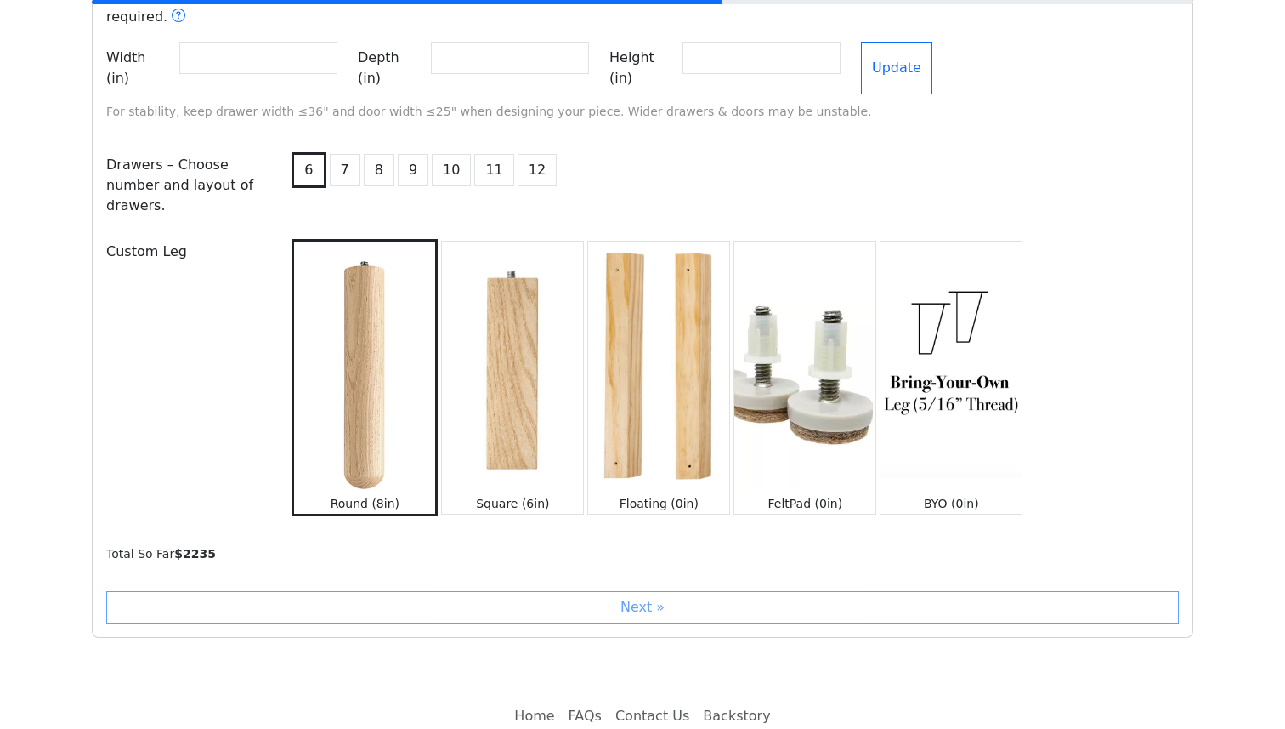
click at [485, 591] on div "Next »" at bounding box center [642, 607] width 1073 height 32
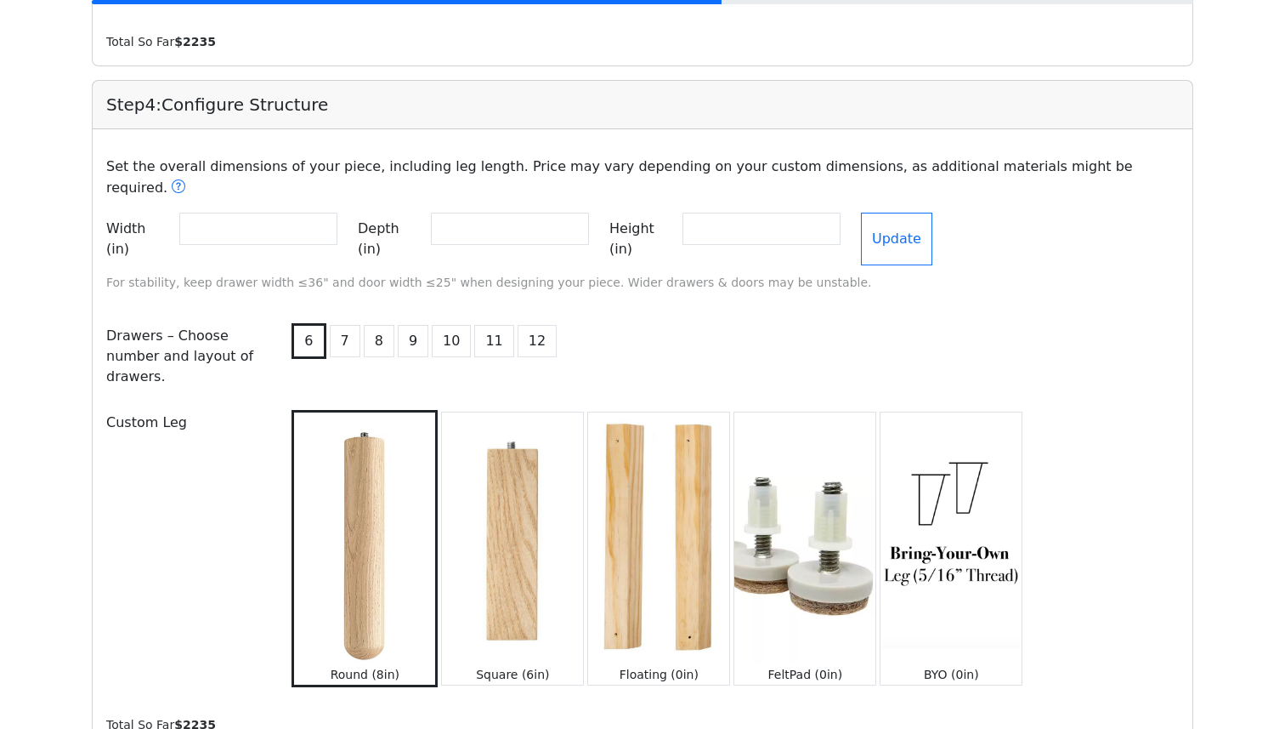
scroll to position [1693, 0]
click at [933, 215] on button "Update" at bounding box center [896, 239] width 71 height 53
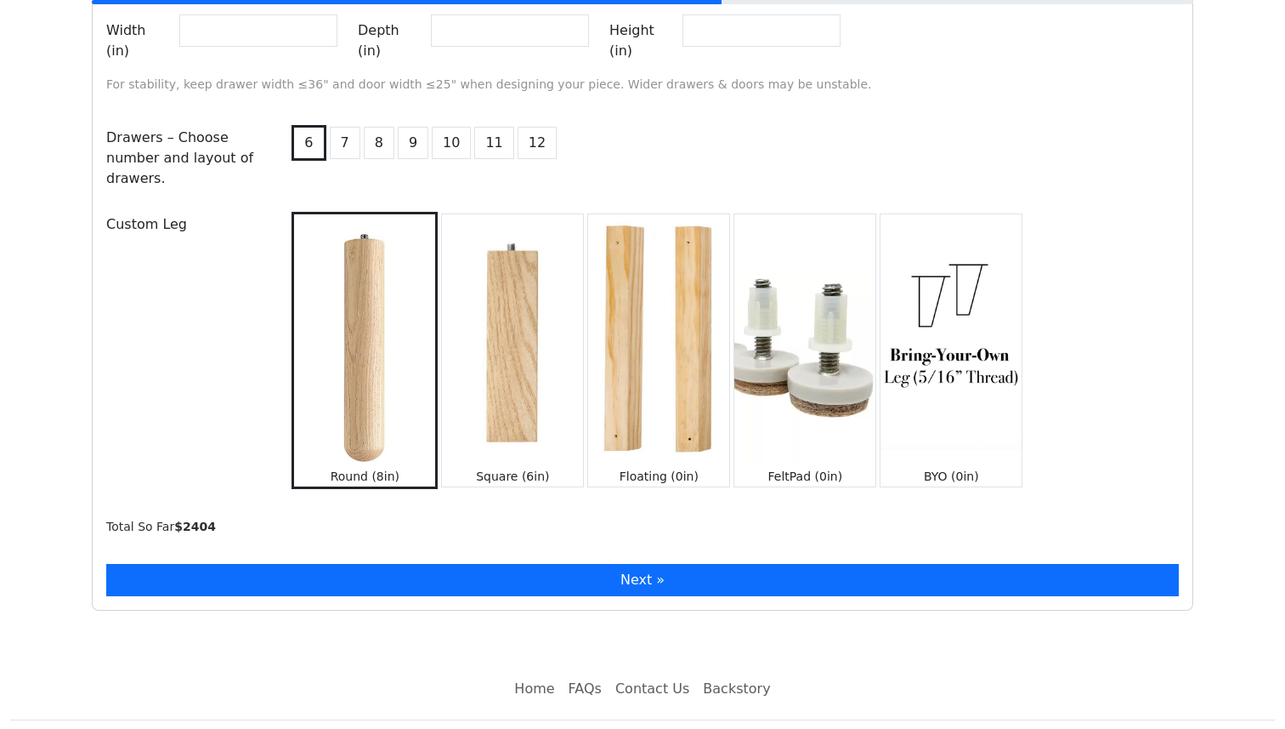
click at [508, 564] on button "Next »" at bounding box center [642, 580] width 1073 height 32
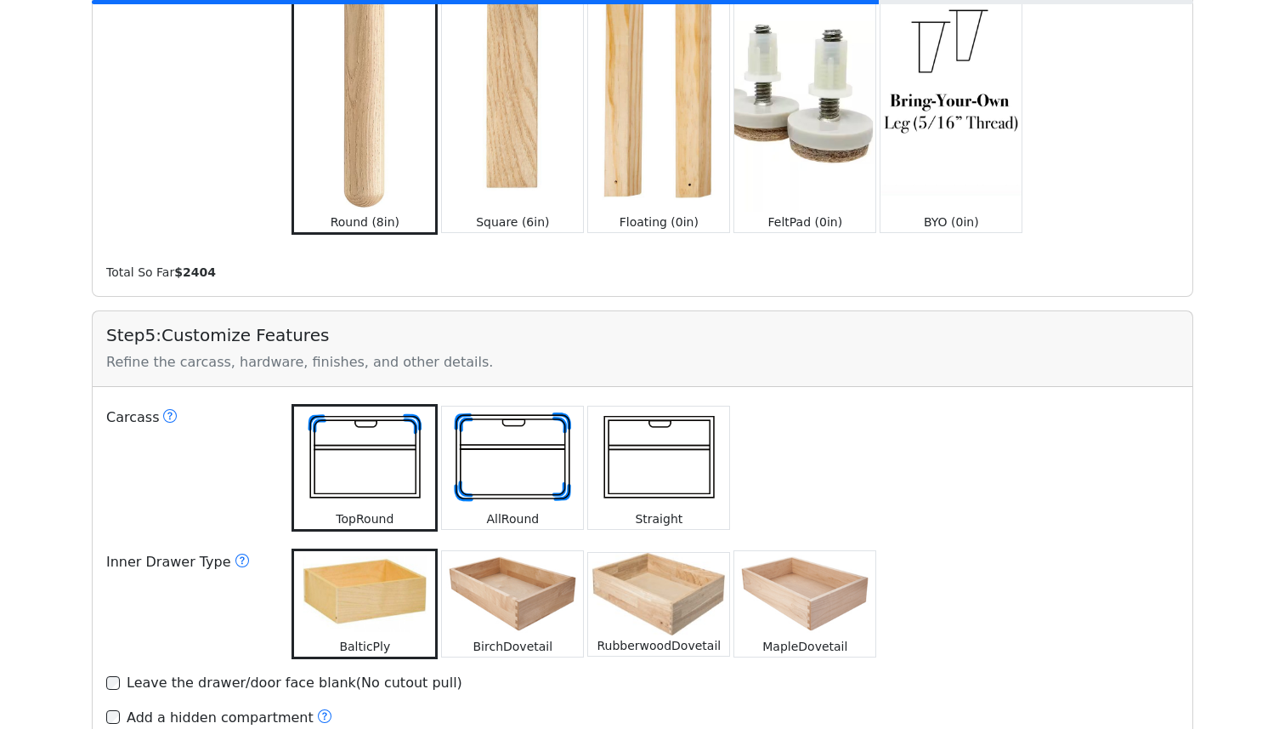
scroll to position [2169, 0]
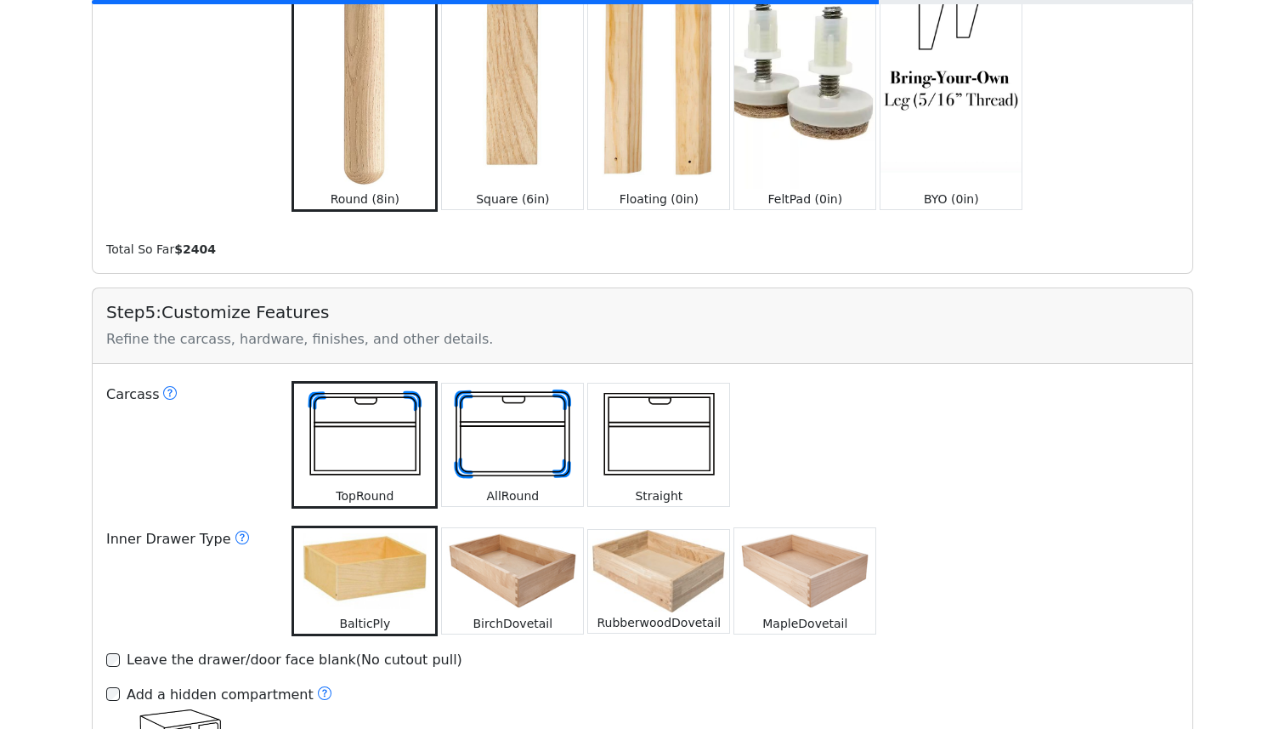
click at [519, 437] on img at bounding box center [512, 434] width 141 height 103
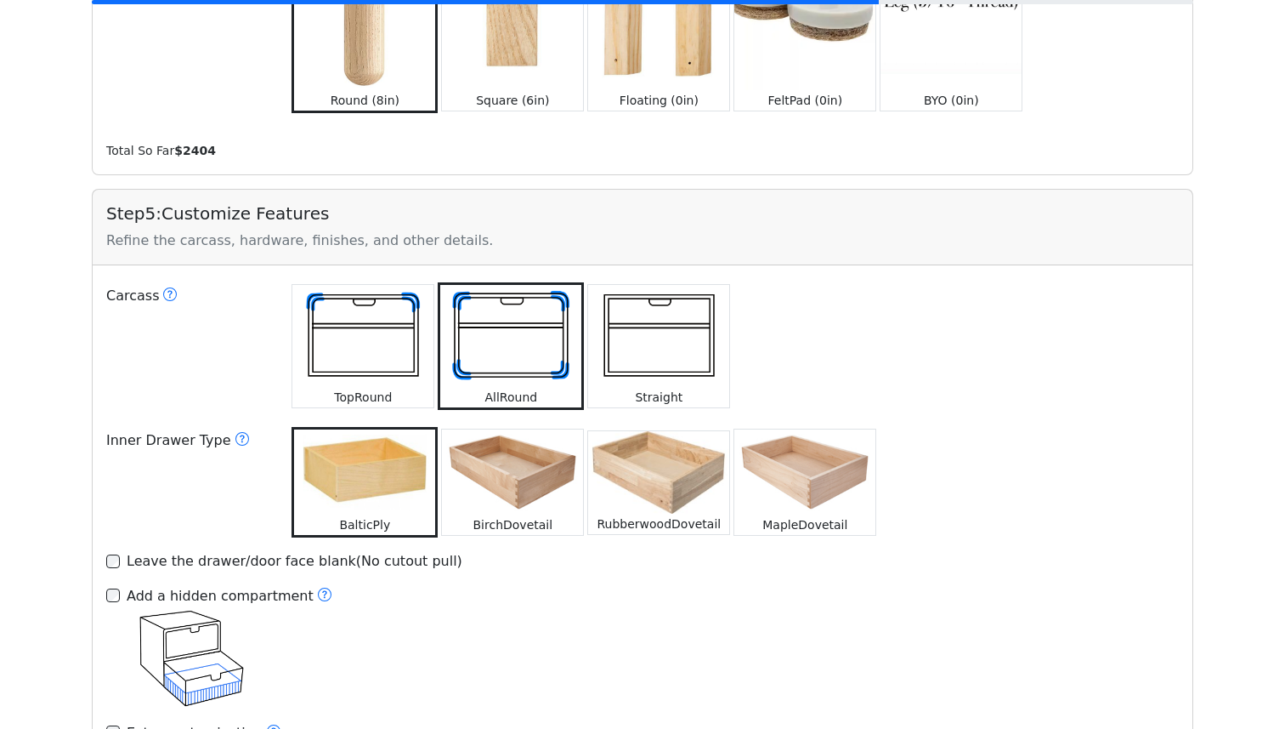
scroll to position [2247, 0]
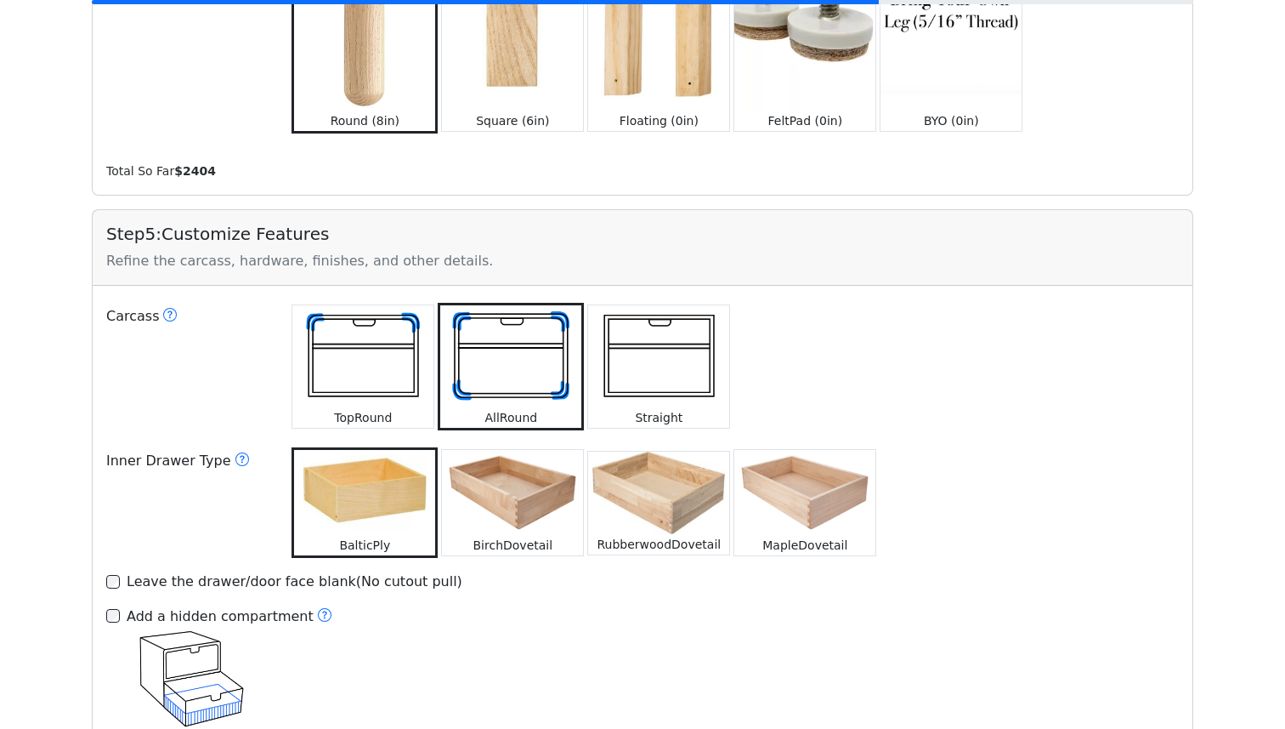
click at [411, 350] on img at bounding box center [362, 356] width 141 height 103
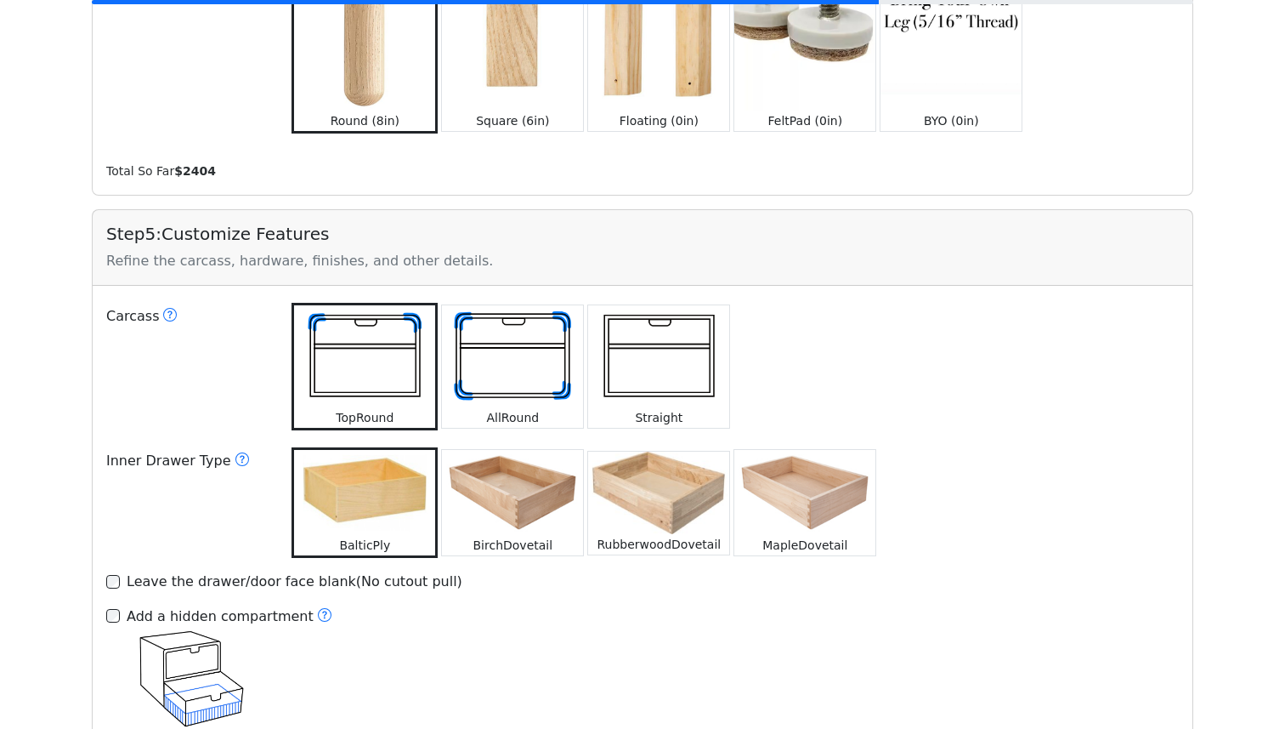
click at [545, 483] on img at bounding box center [512, 492] width 141 height 85
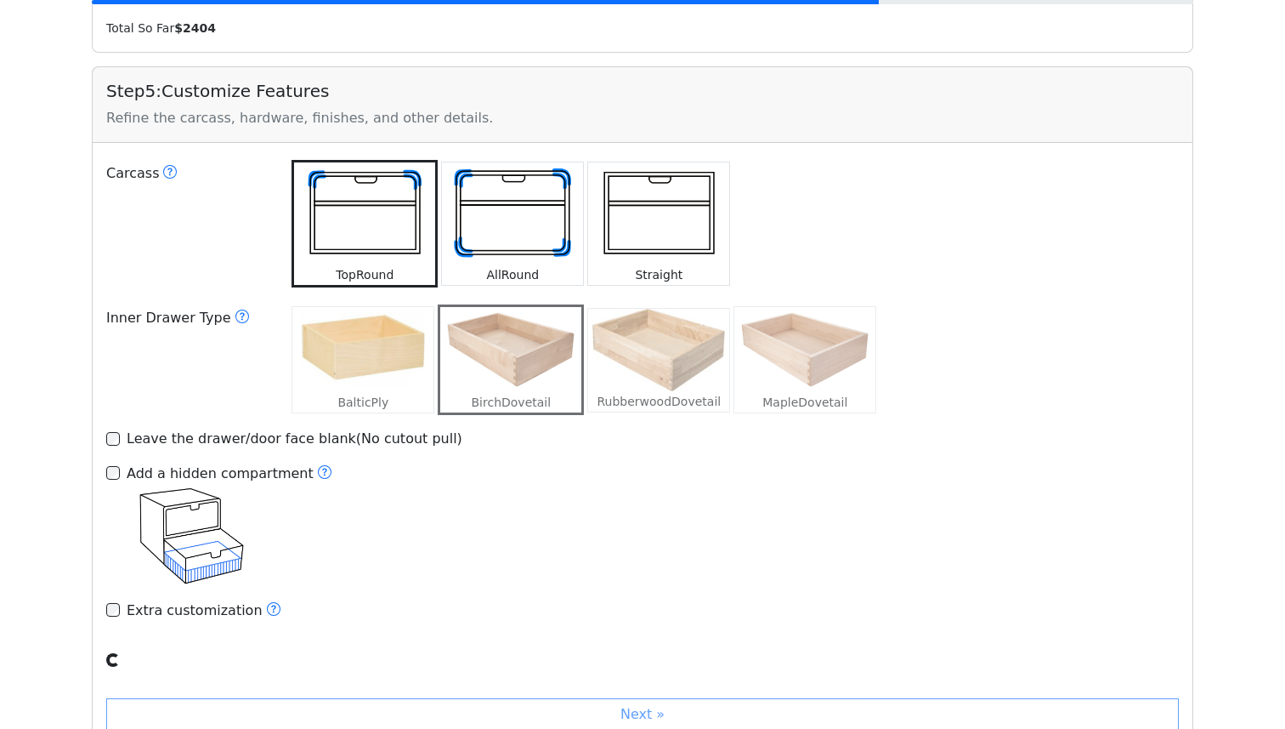
scroll to position [2395, 0]
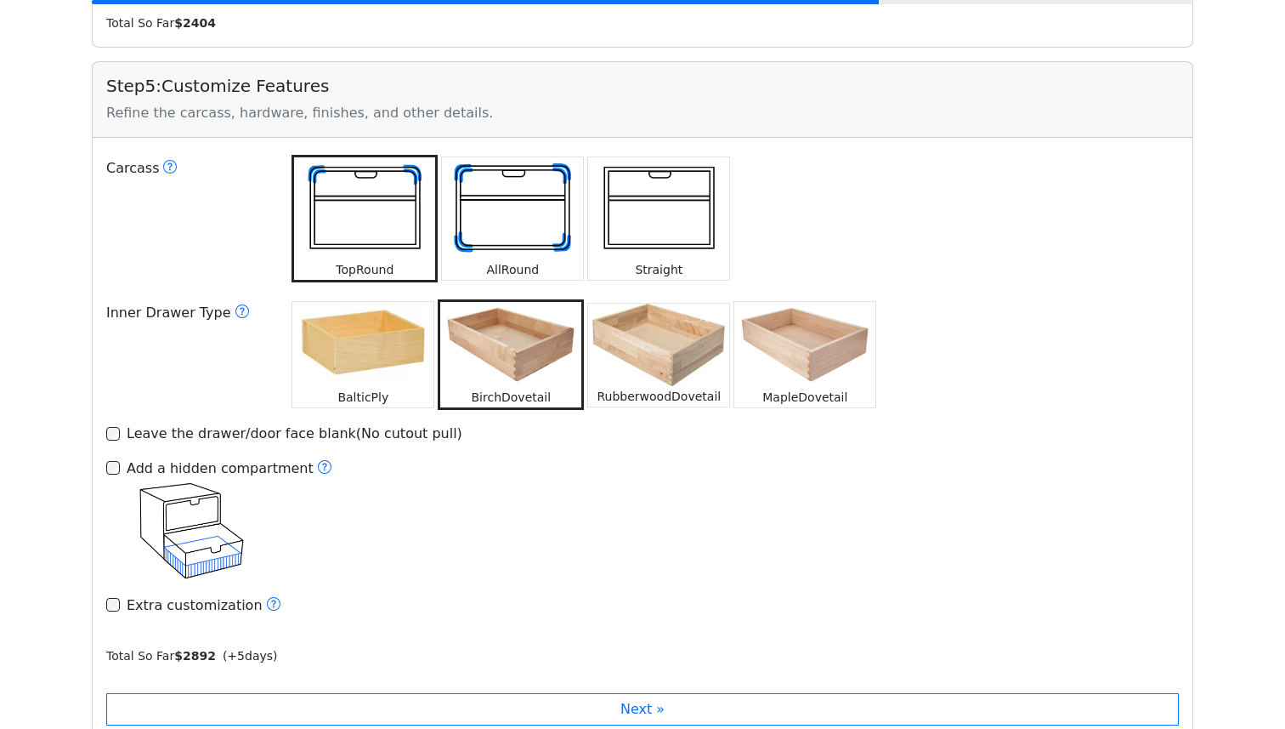
click at [198, 423] on div "Leave the drawer/door face blank(No cutout pull)" at bounding box center [295, 433] width 336 height 20
click at [209, 594] on label "Extra customization" at bounding box center [204, 605] width 155 height 22
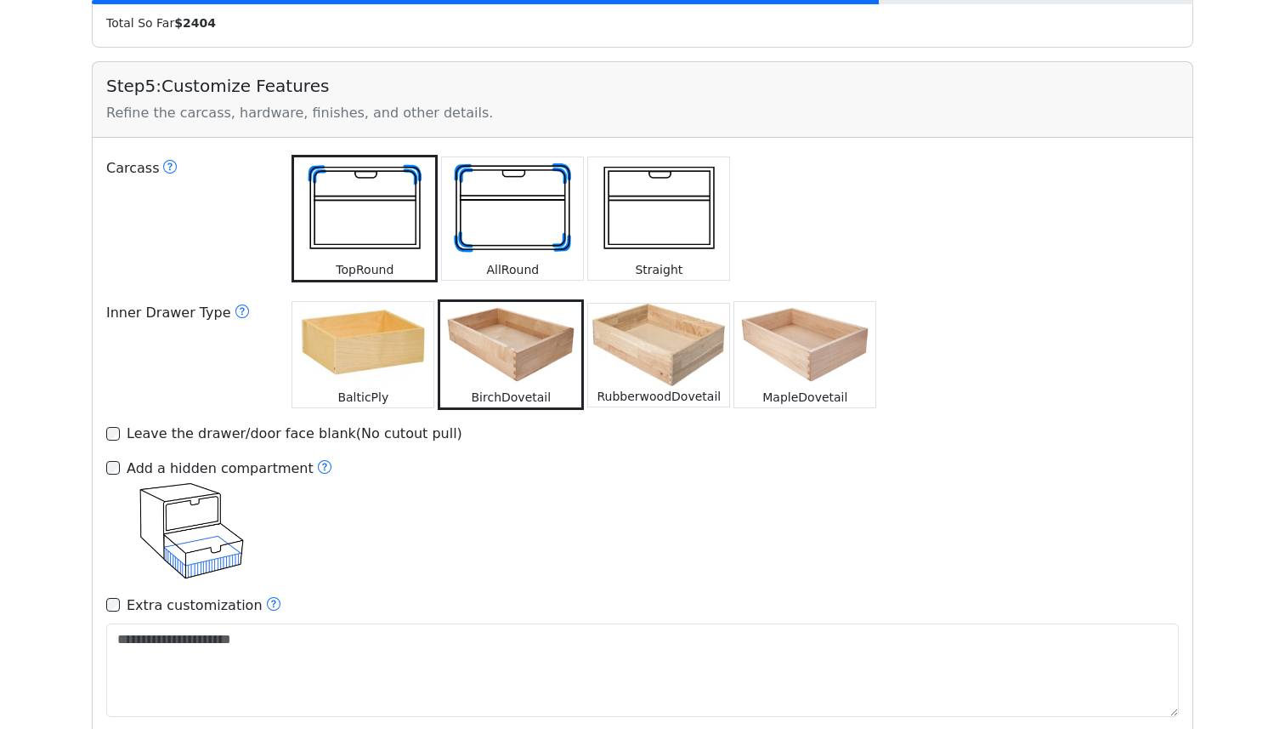
click at [207, 594] on label "Extra customization" at bounding box center [204, 605] width 155 height 22
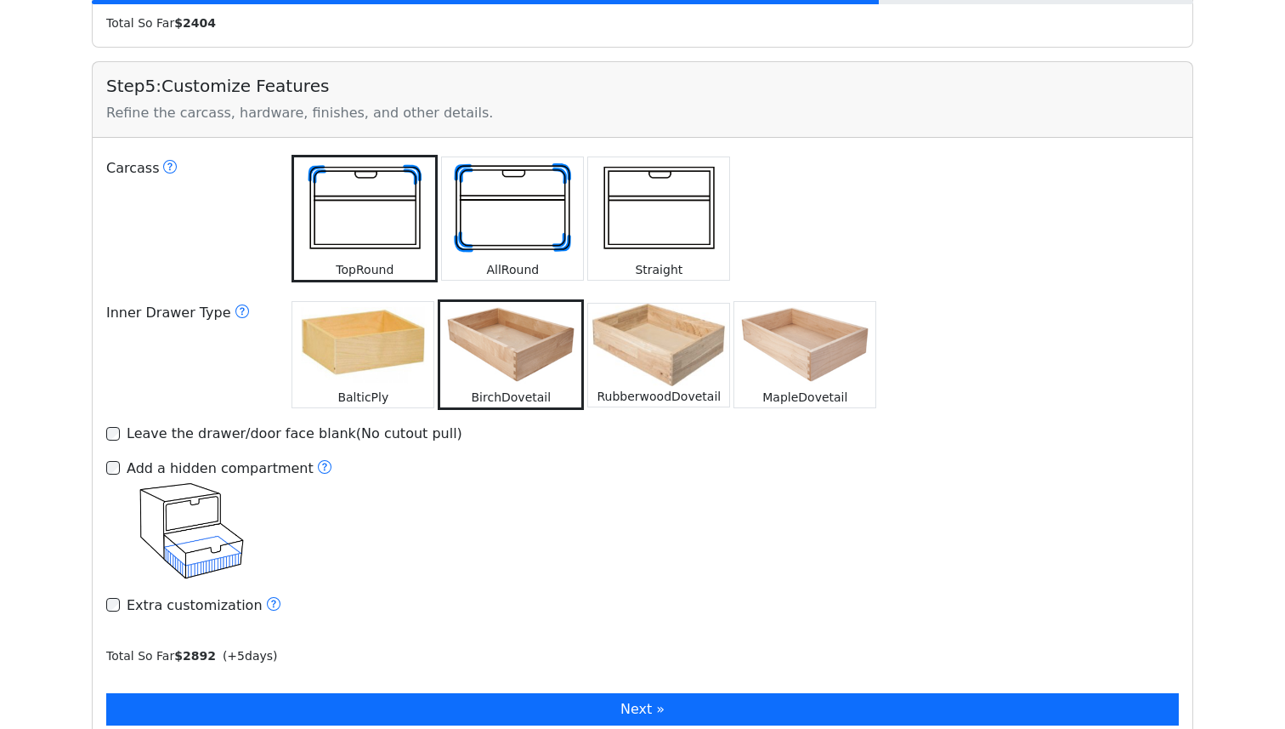
click at [281, 693] on button "Next »" at bounding box center [642, 709] width 1073 height 32
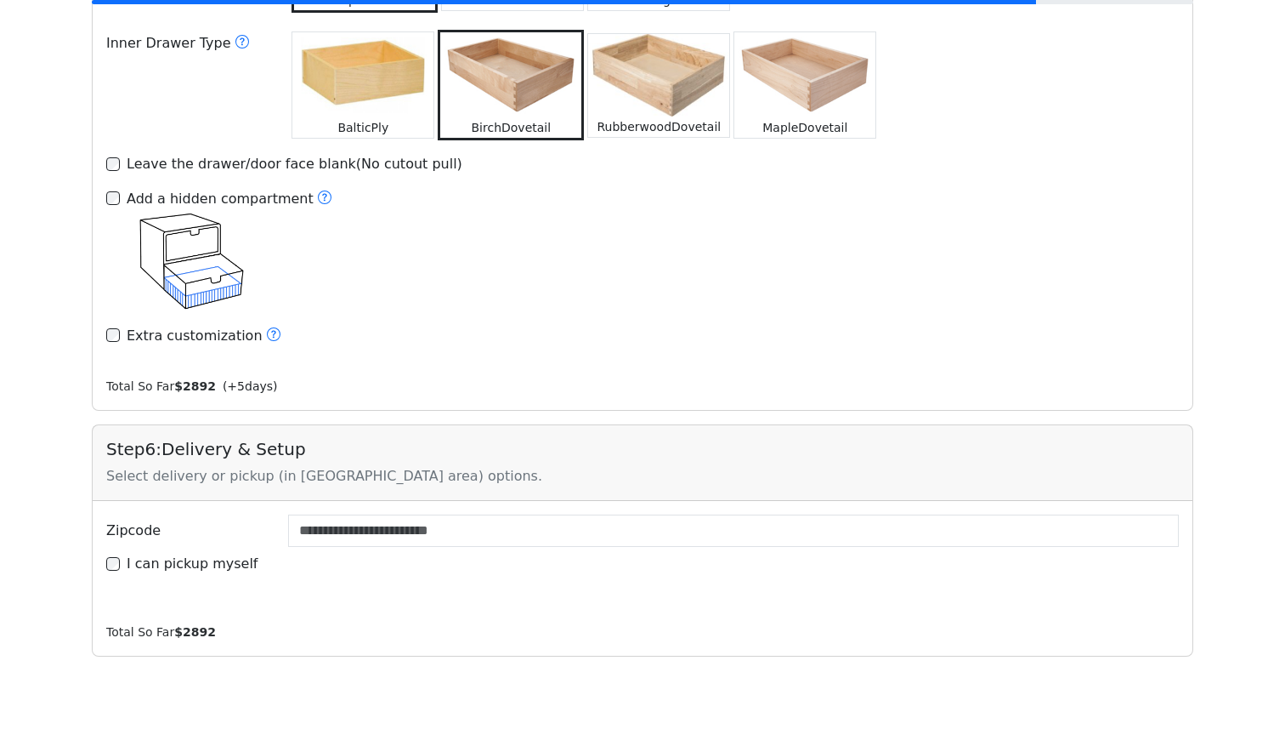
scroll to position [2653, 0]
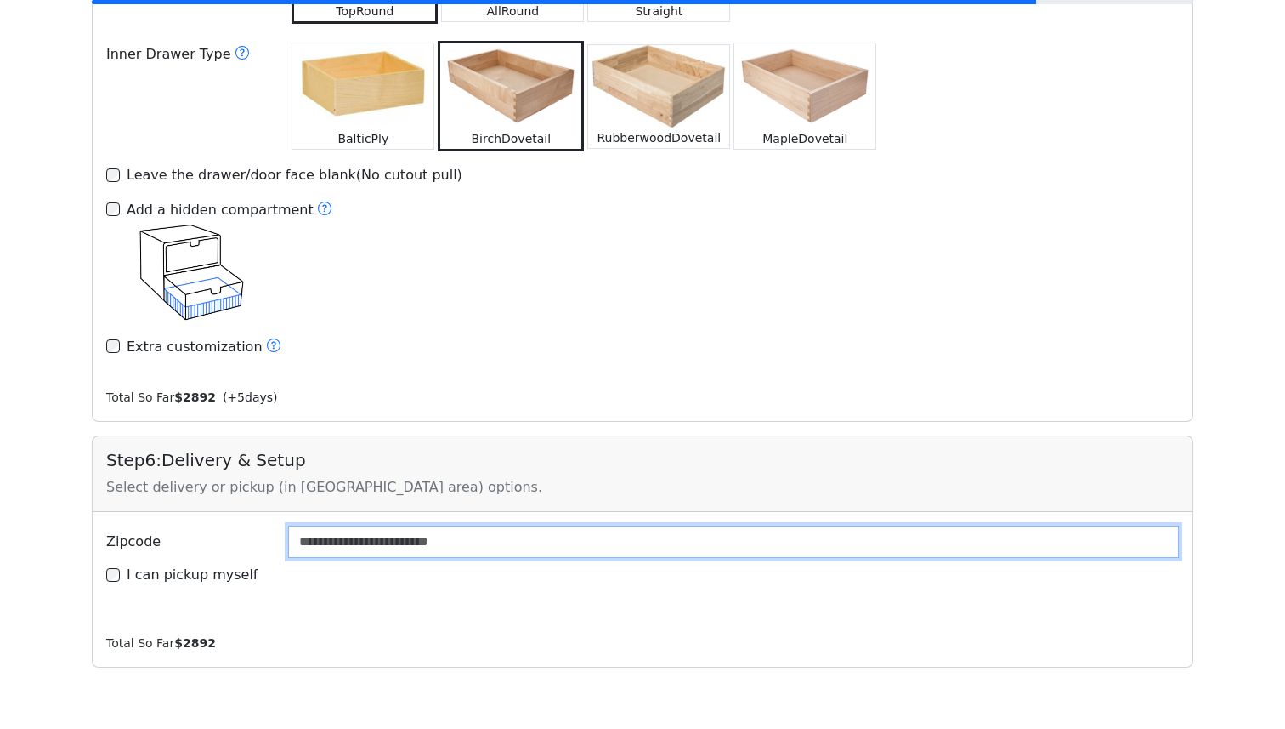
click at [368, 525] on input "Zipcode" at bounding box center [733, 541] width 891 height 32
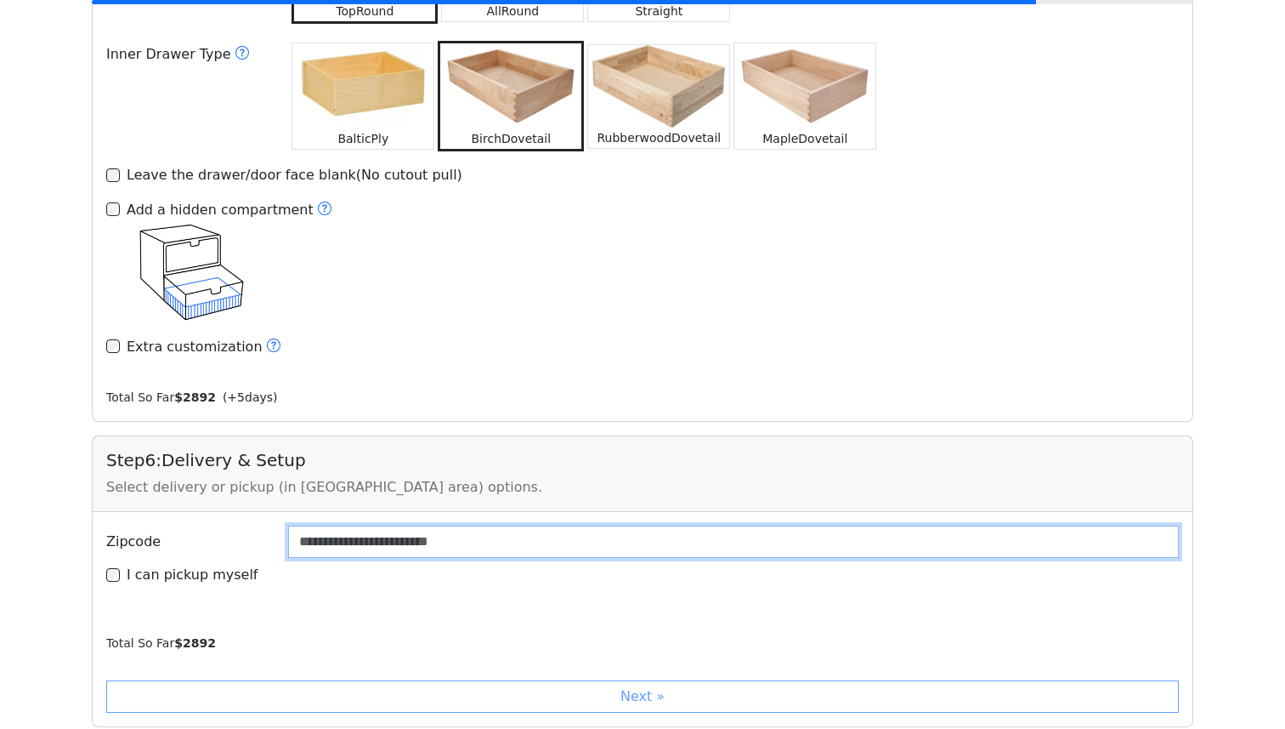
type input "*****"
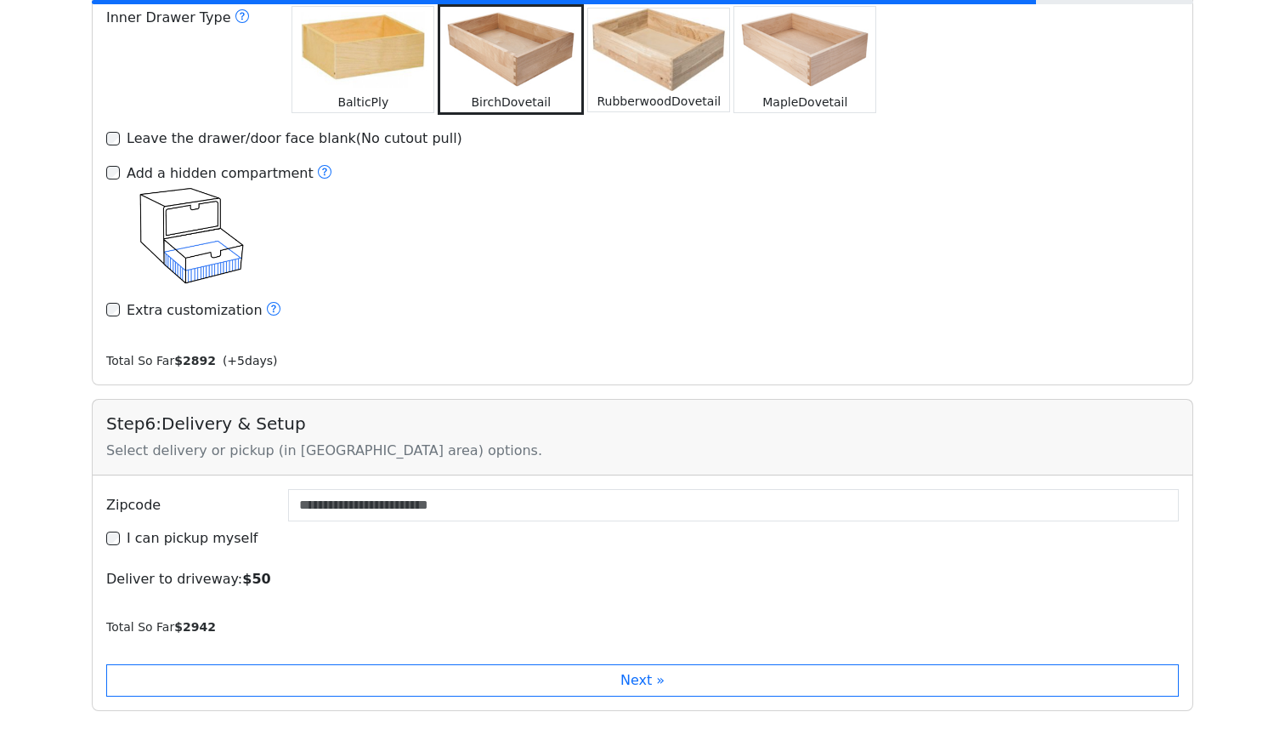
scroll to position [2716, 0]
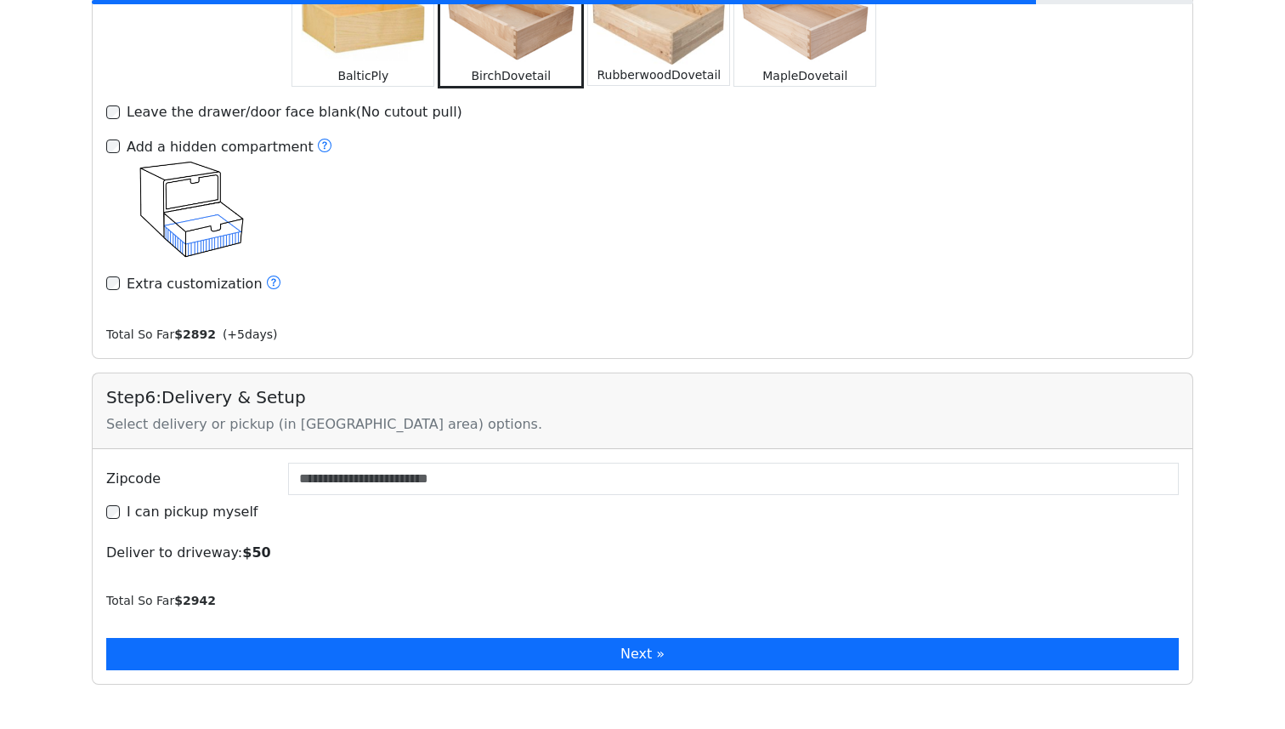
click at [406, 638] on button "Next »" at bounding box center [642, 654] width 1073 height 32
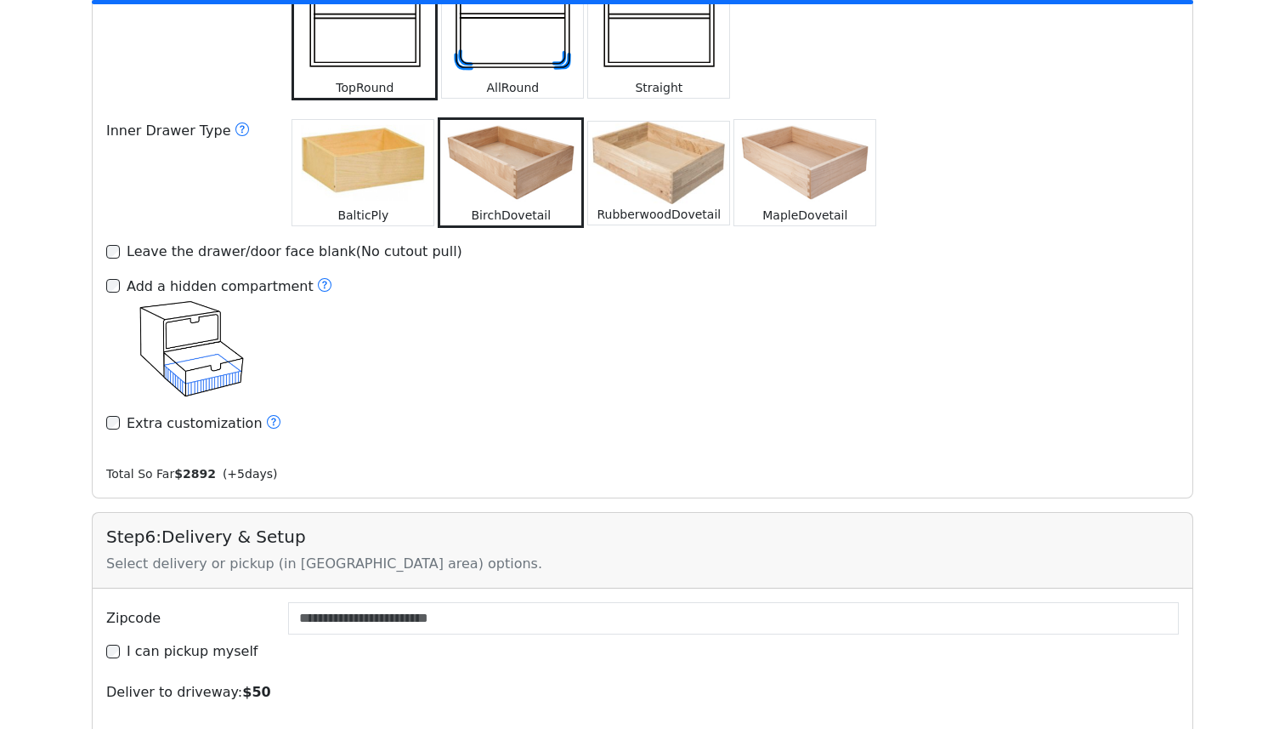
scroll to position [2539, 0]
